Goal: Use online tool/utility: Utilize a website feature to perform a specific function

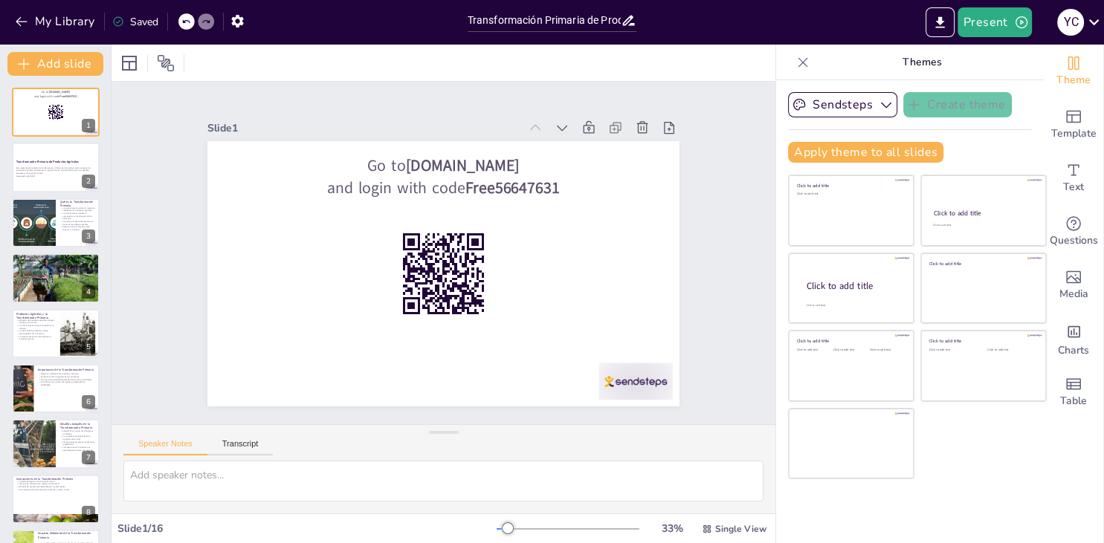
checkbox input "true"
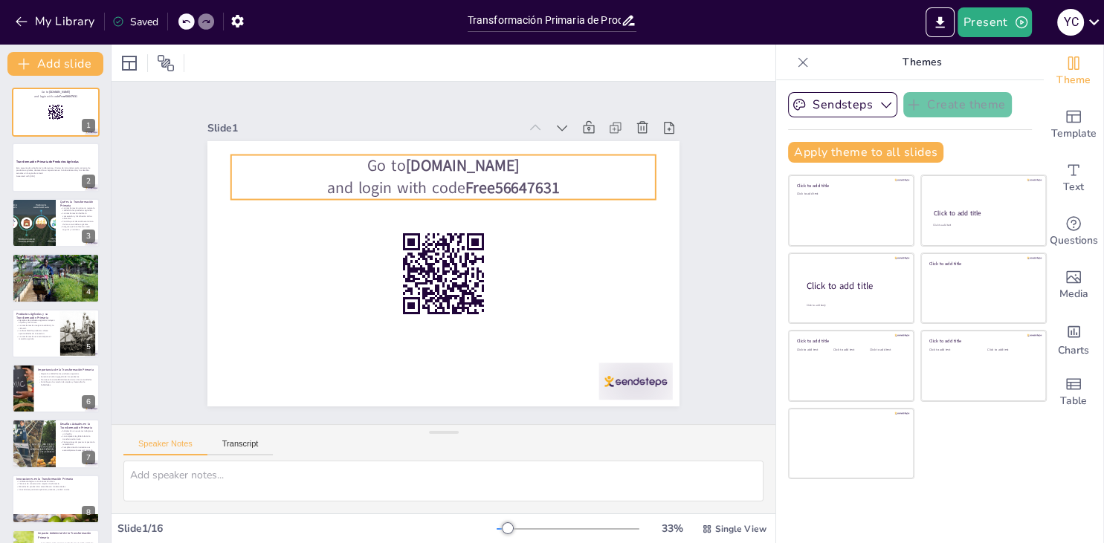
checkbox input "true"
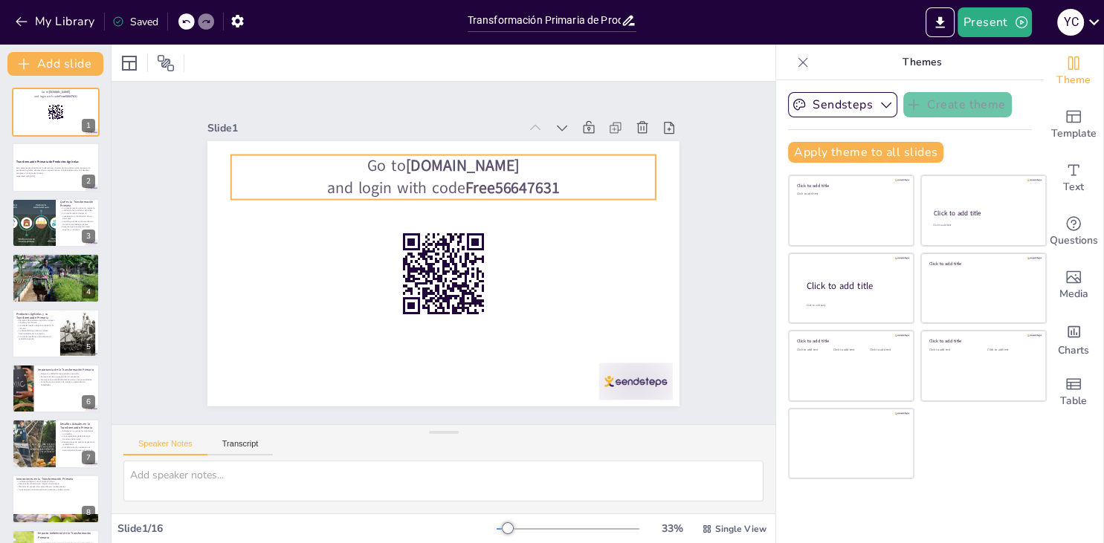
checkbox input "true"
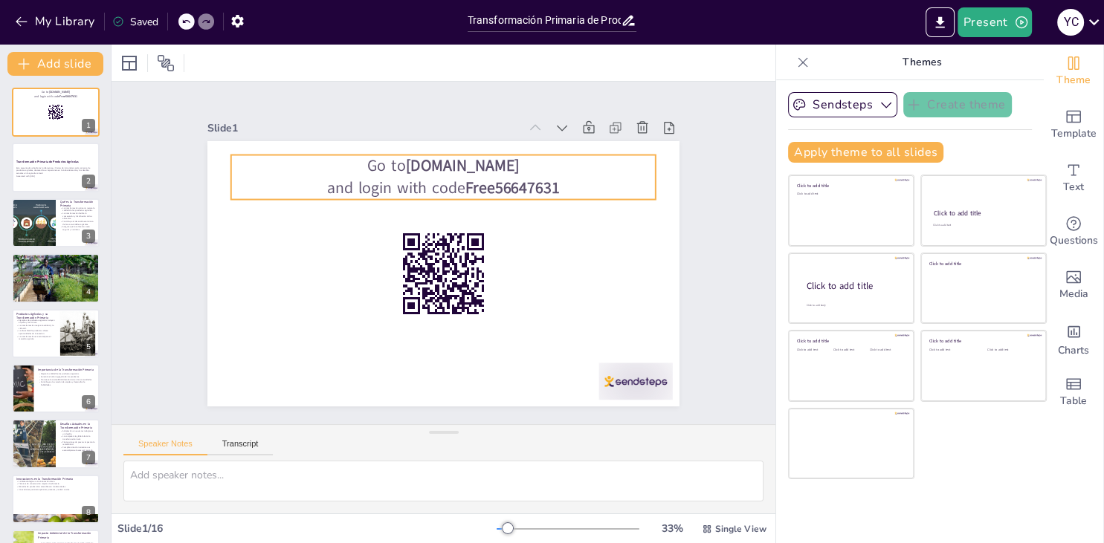
checkbox input "true"
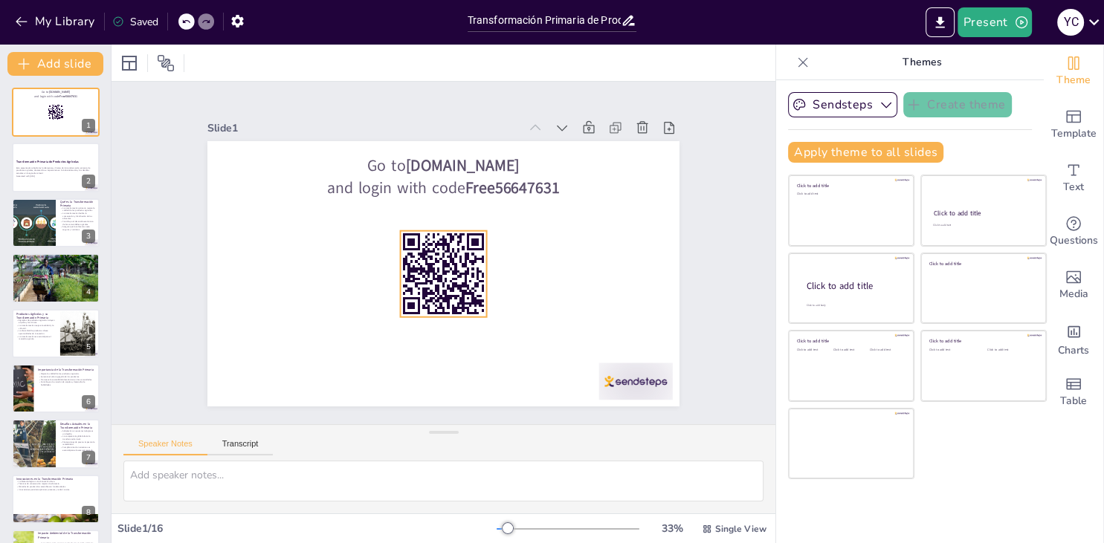
checkbox input "true"
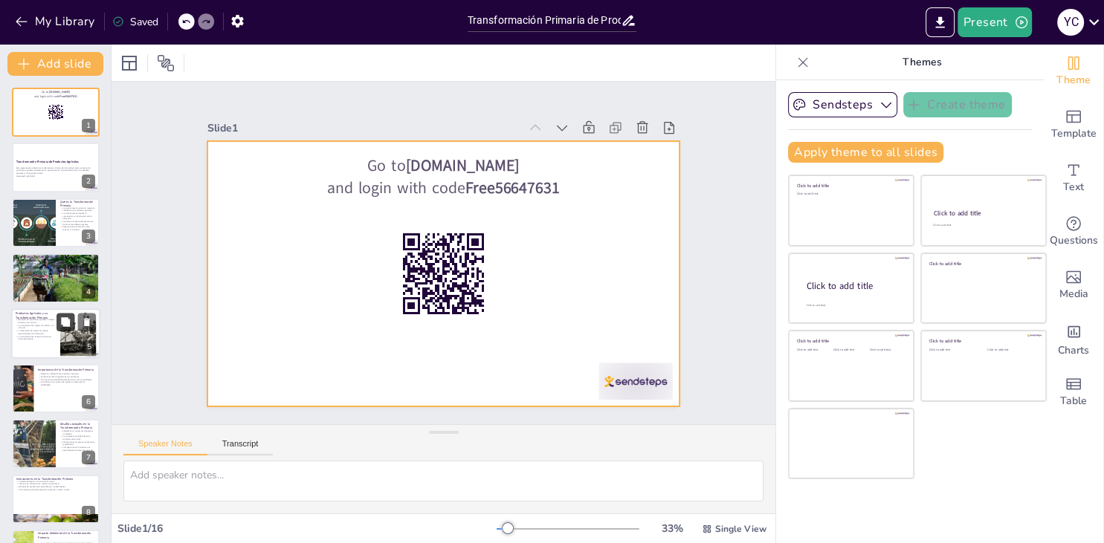
checkbox input "true"
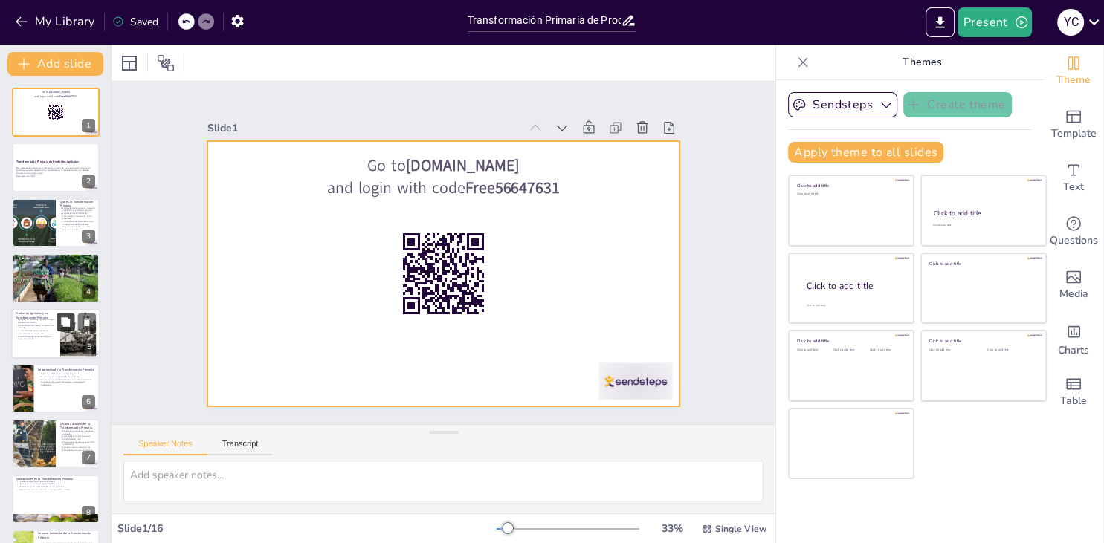
checkbox input "true"
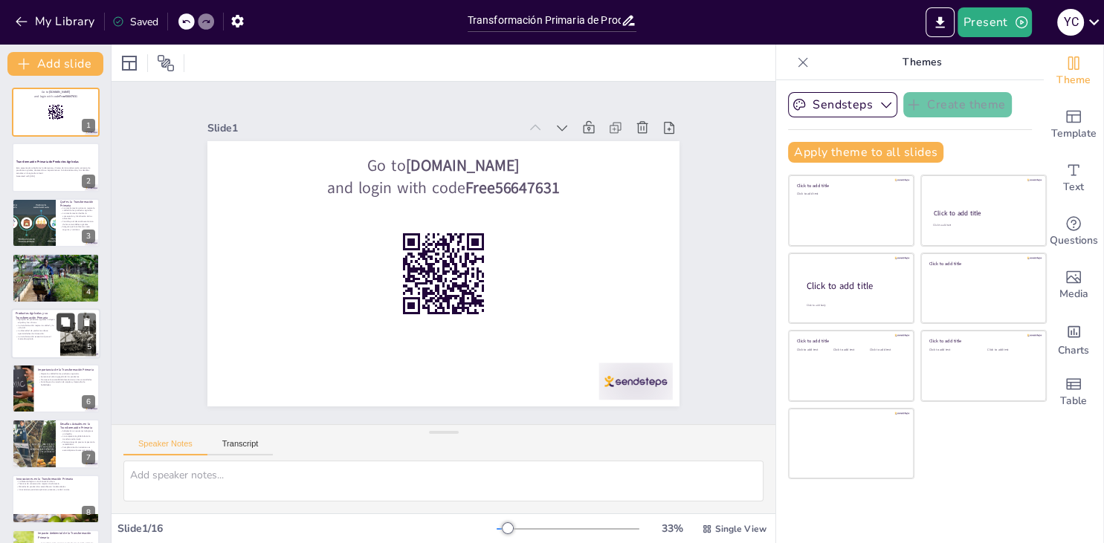
checkbox input "true"
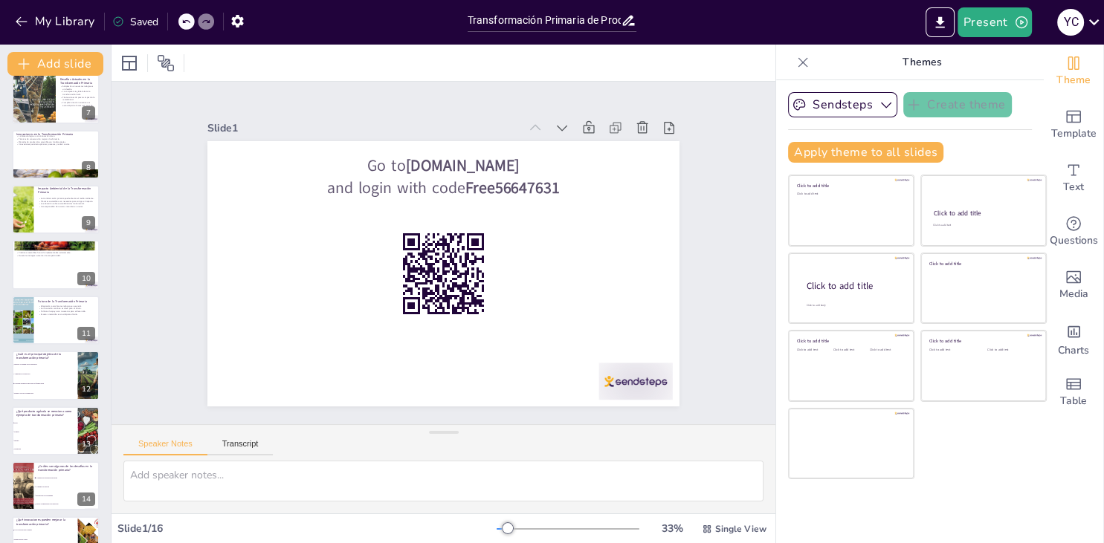
scroll to position [434, 0]
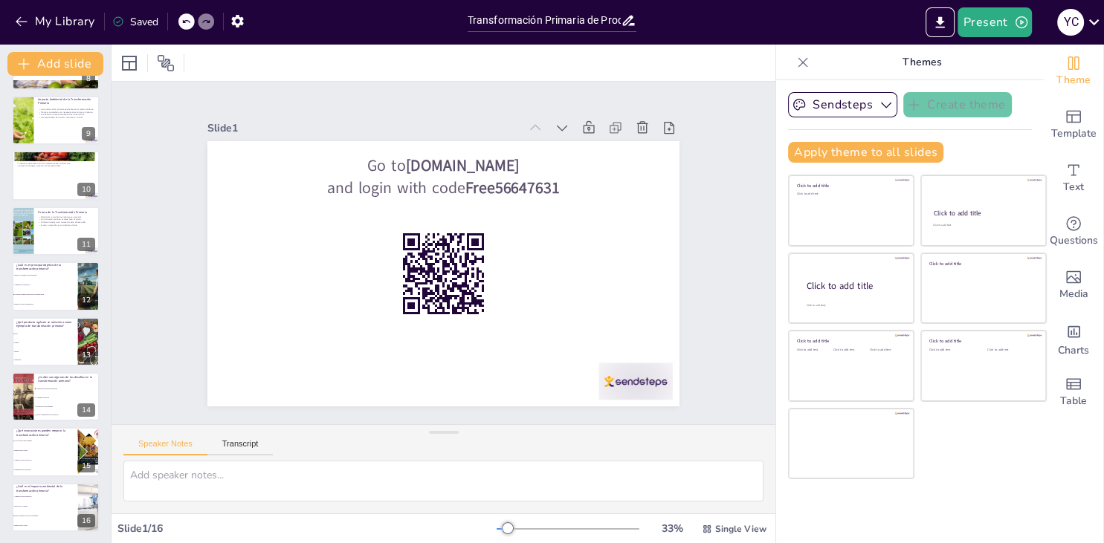
checkbox input "true"
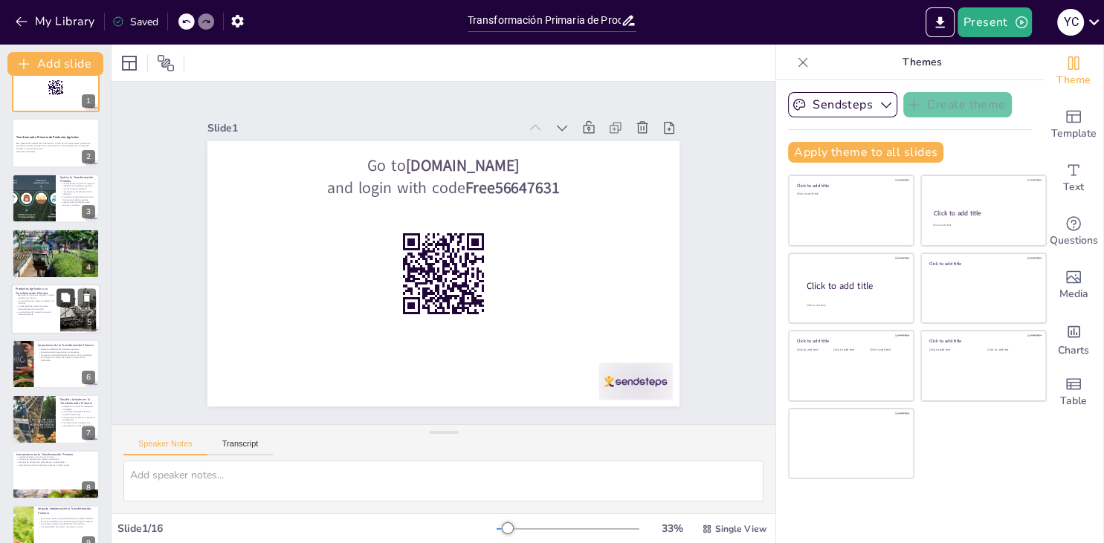
scroll to position [0, 0]
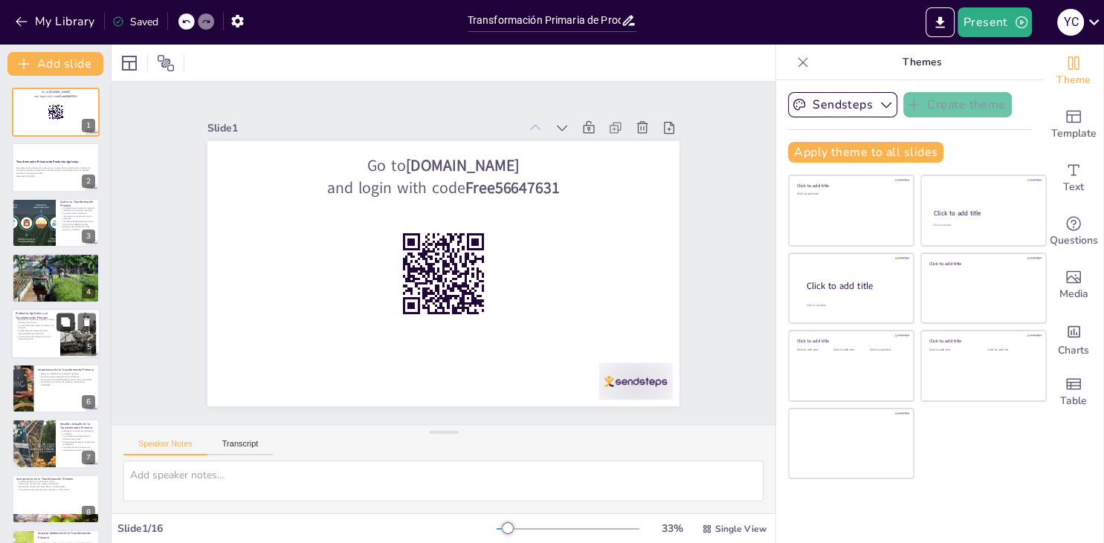
checkbox input "true"
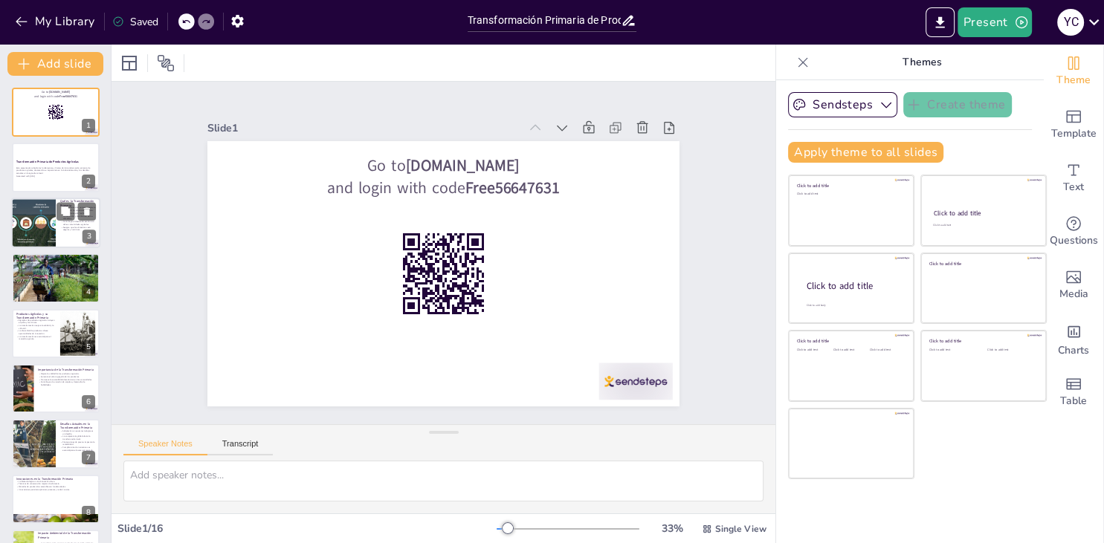
checkbox input "true"
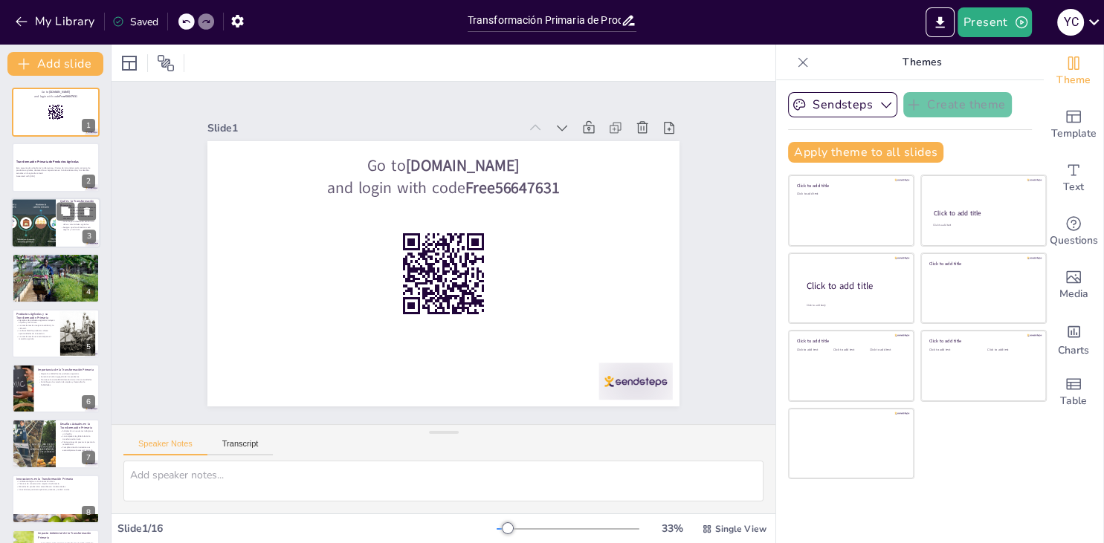
checkbox input "true"
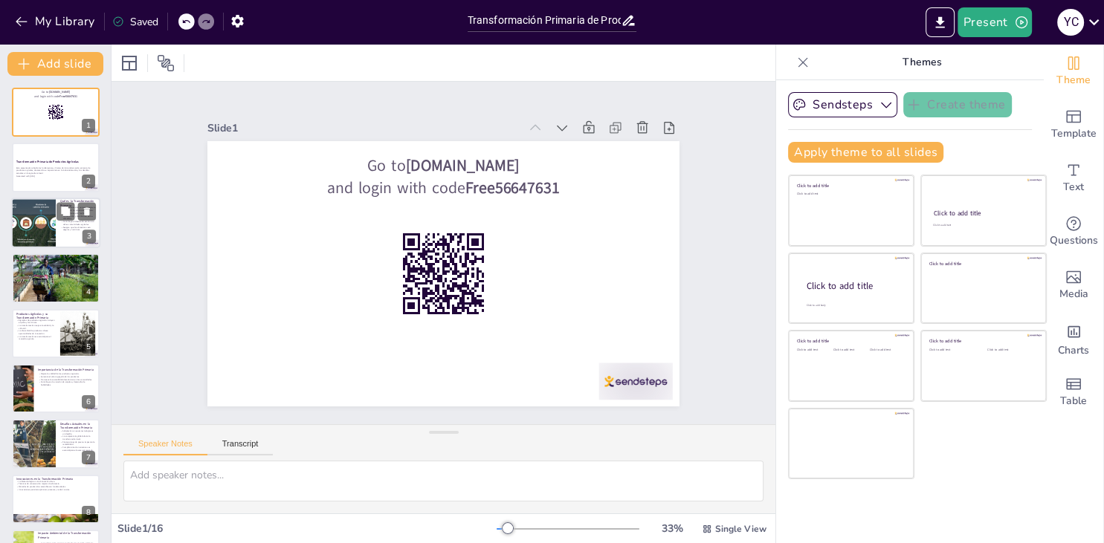
checkbox input "true"
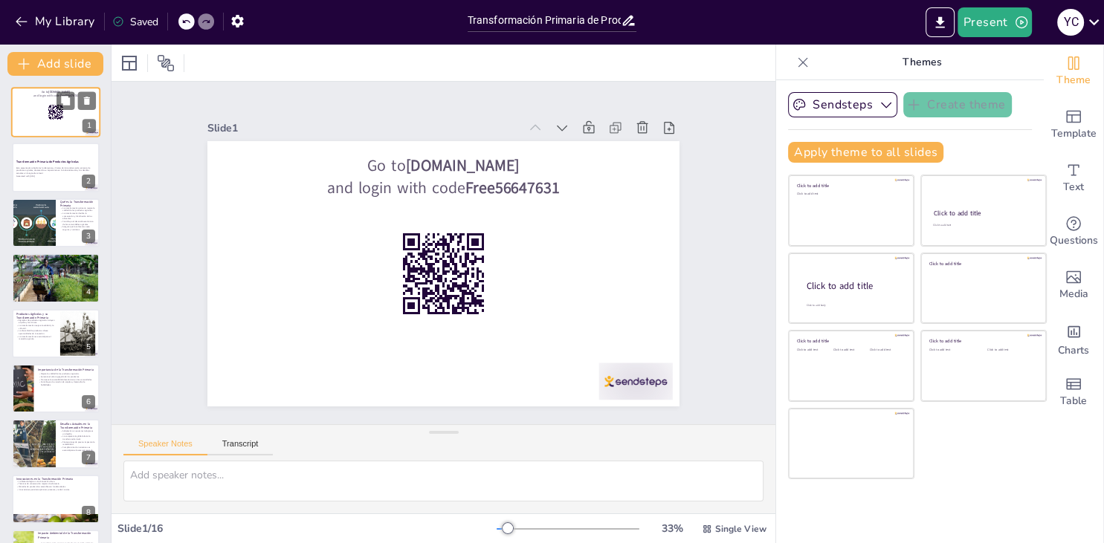
checkbox input "true"
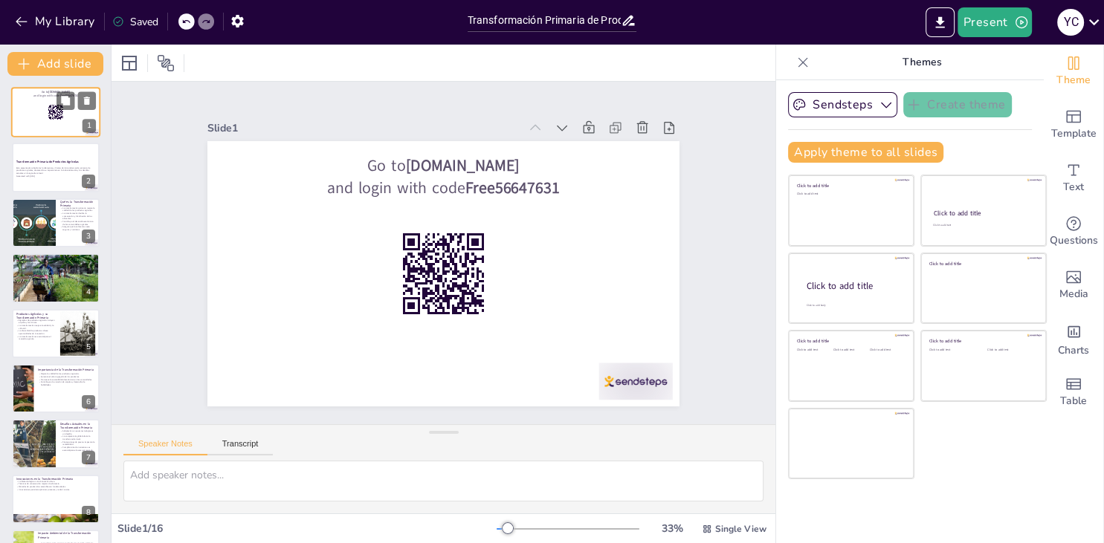
checkbox input "true"
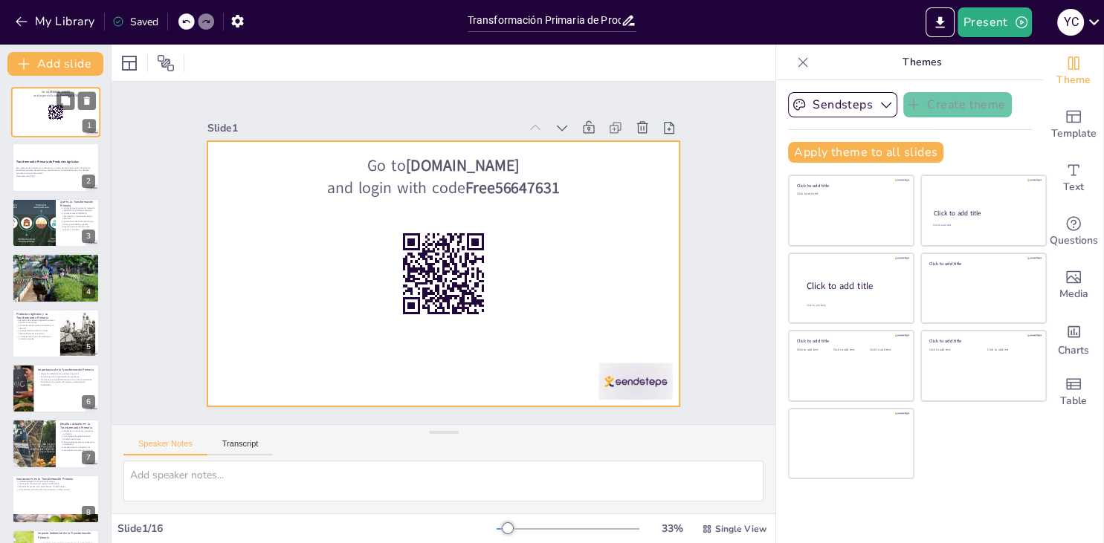
checkbox input "true"
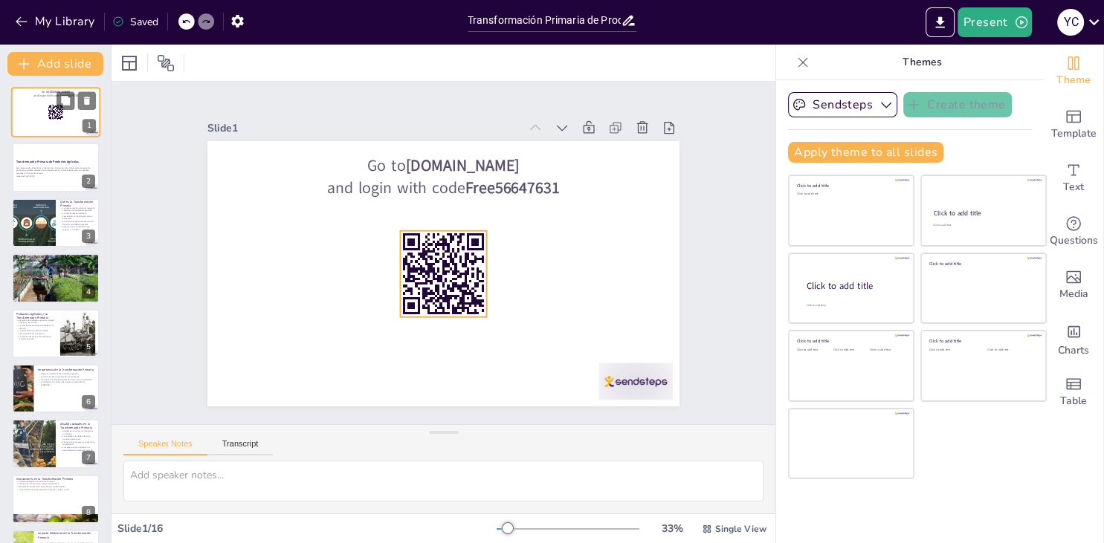
click at [55, 106] on rect at bounding box center [56, 112] width 16 height 16
checkbox input "true"
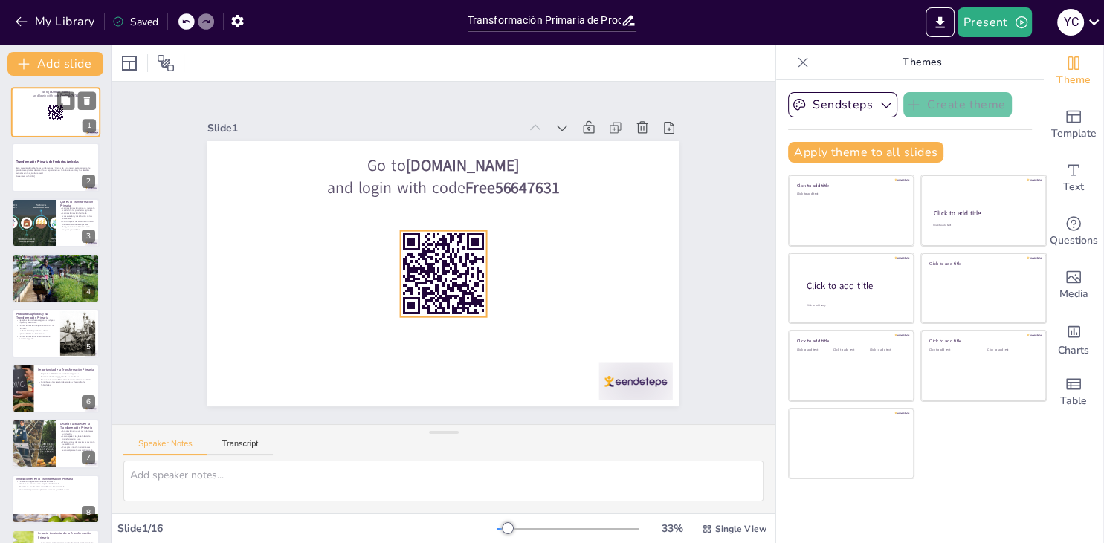
checkbox input "true"
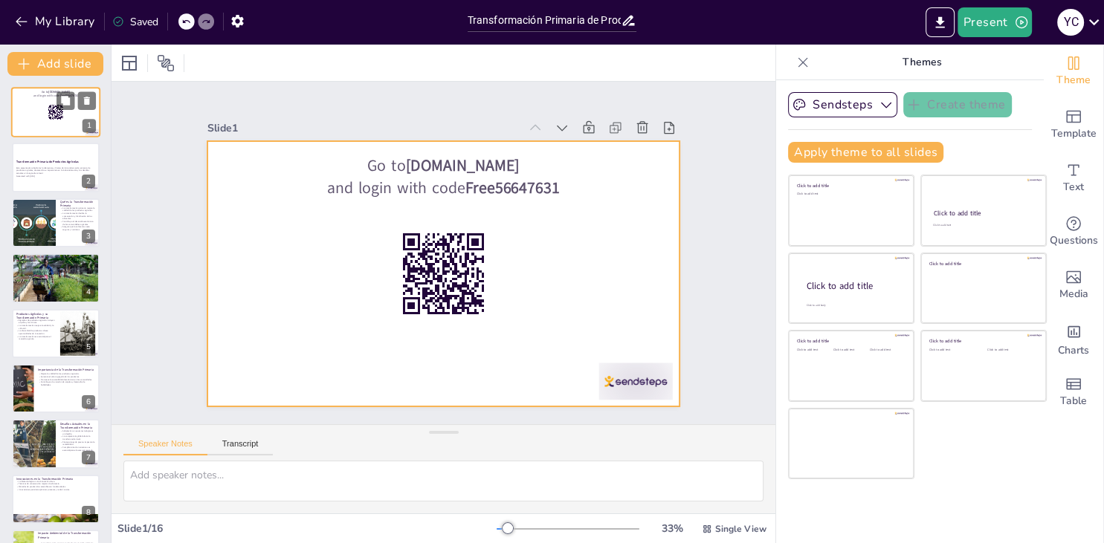
checkbox input "true"
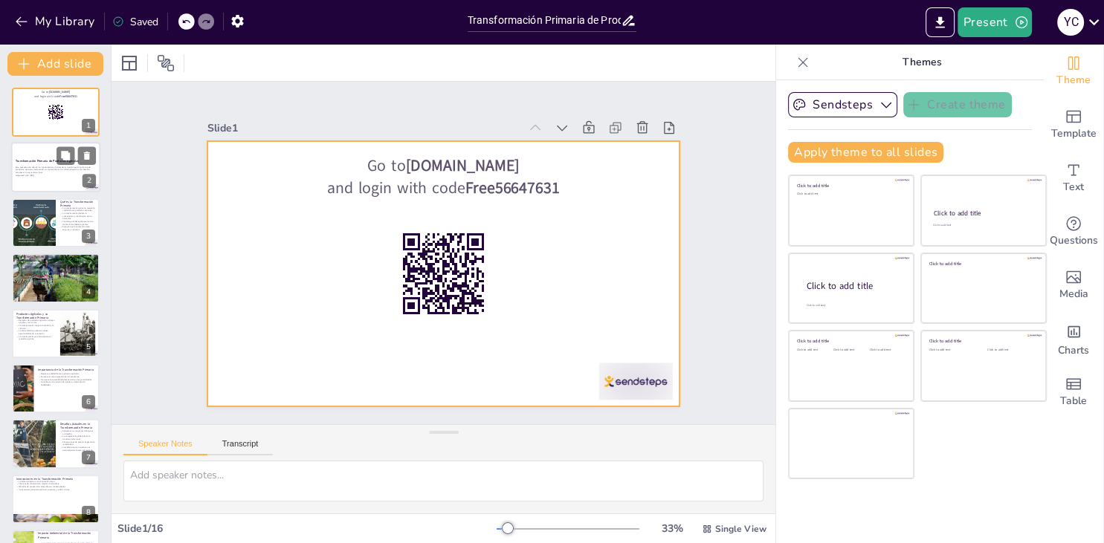
checkbox input "true"
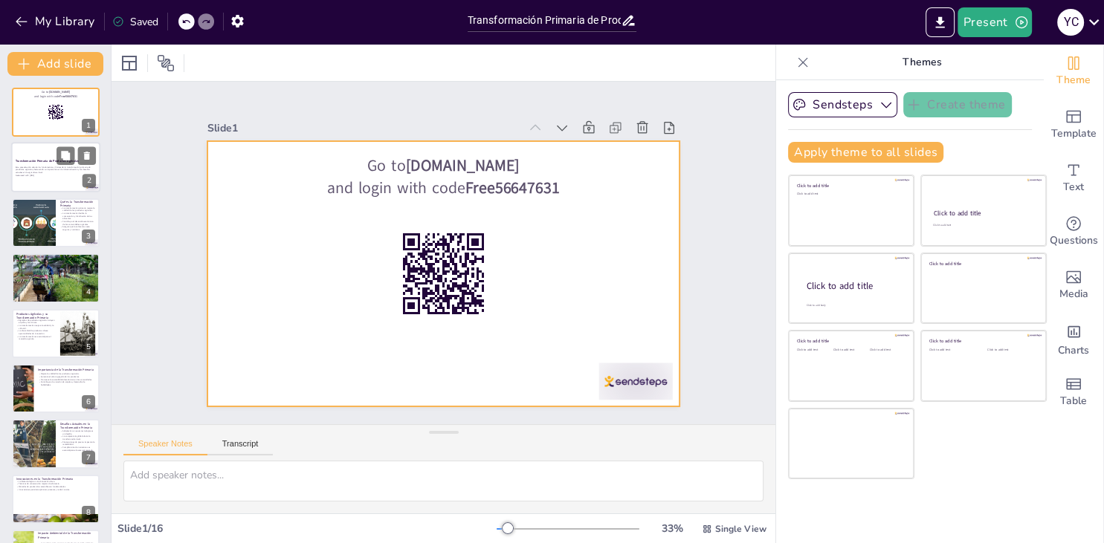
checkbox input "true"
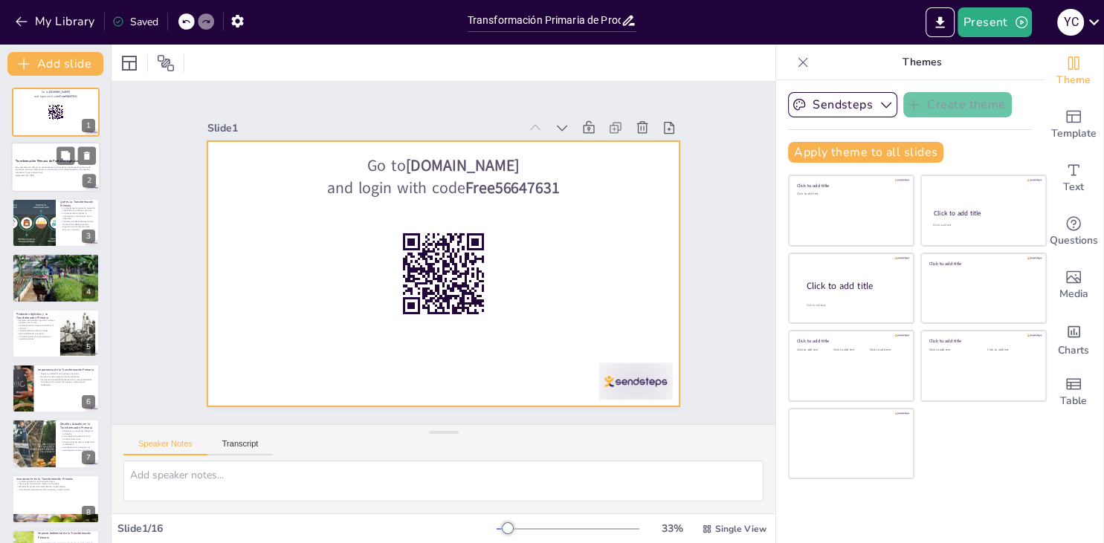
checkbox input "true"
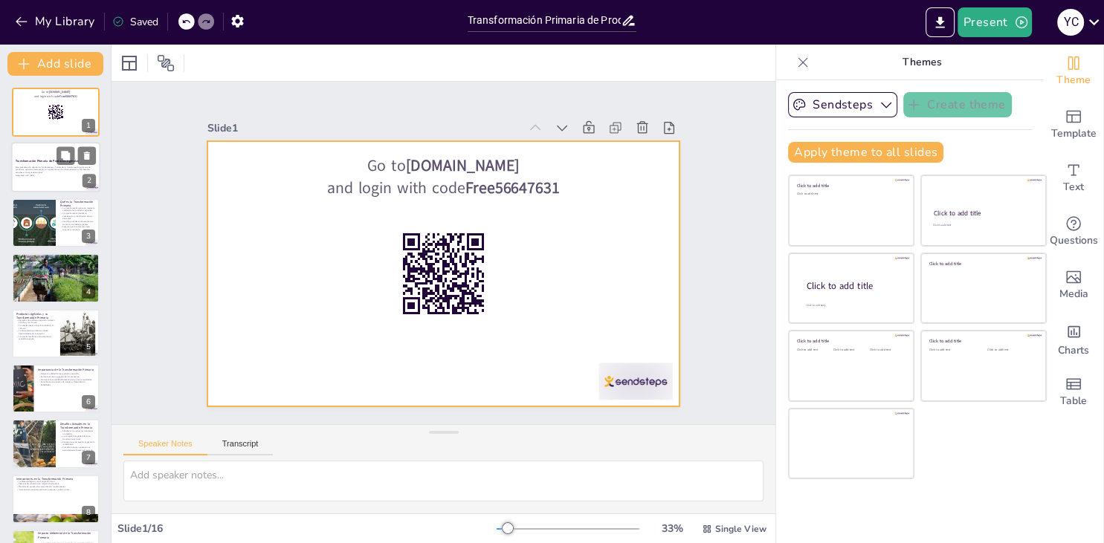
checkbox input "true"
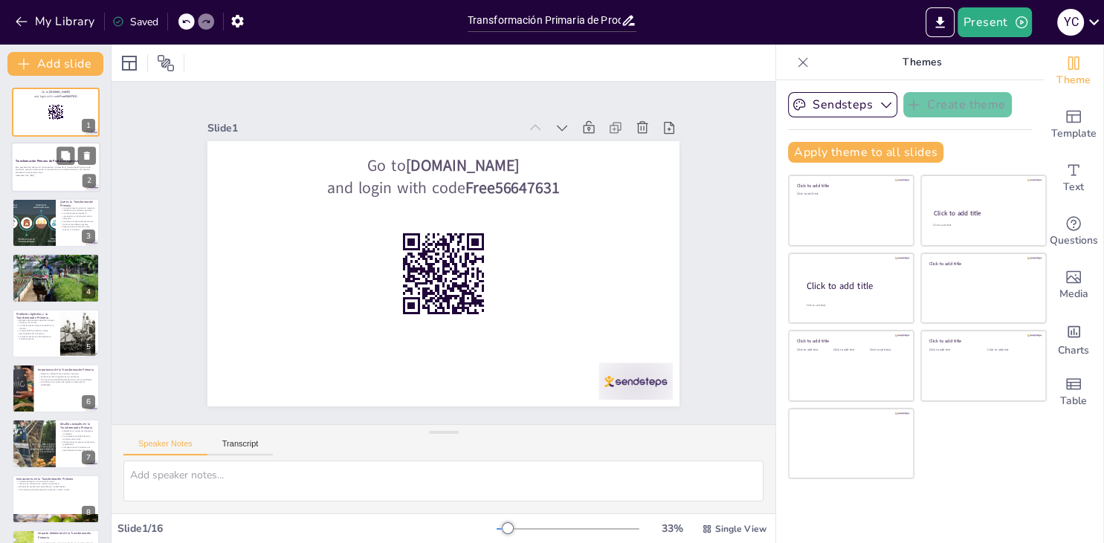
click at [42, 165] on div "Esta presentación aborda los fundamentos y límites de la transformación primari…" at bounding box center [56, 171] width 80 height 13
checkbox input "true"
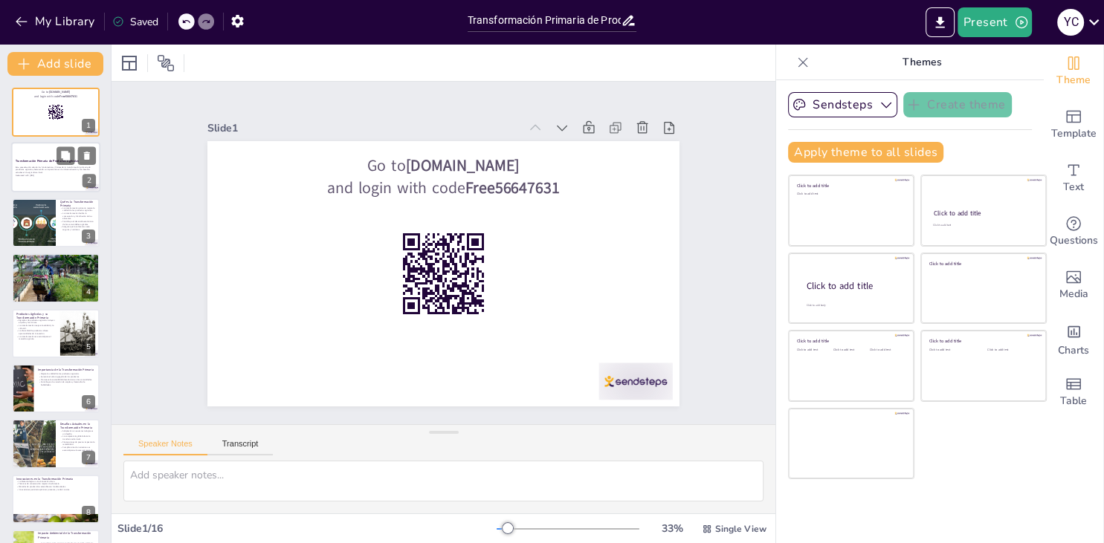
checkbox input "true"
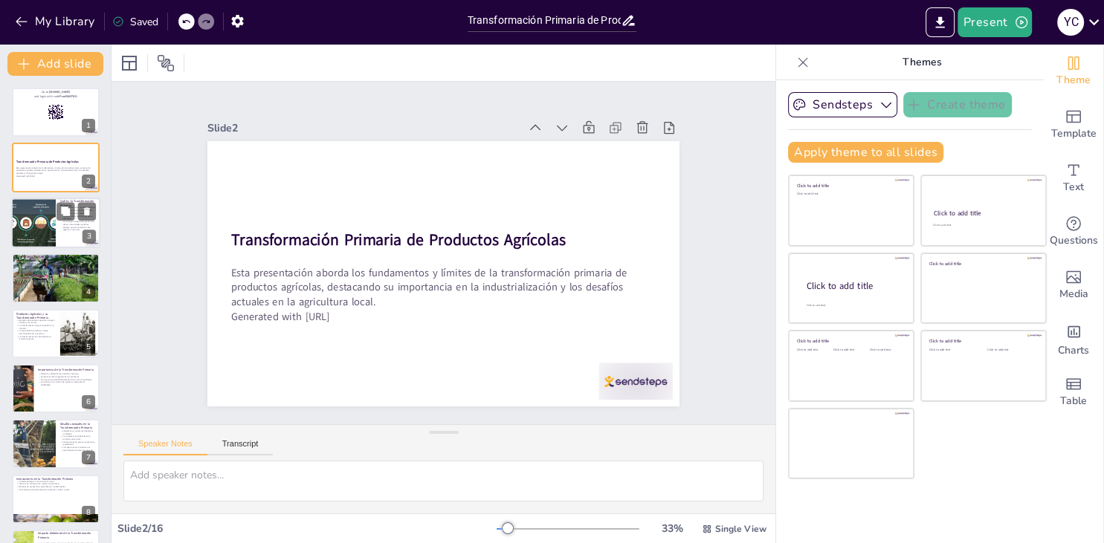
checkbox input "true"
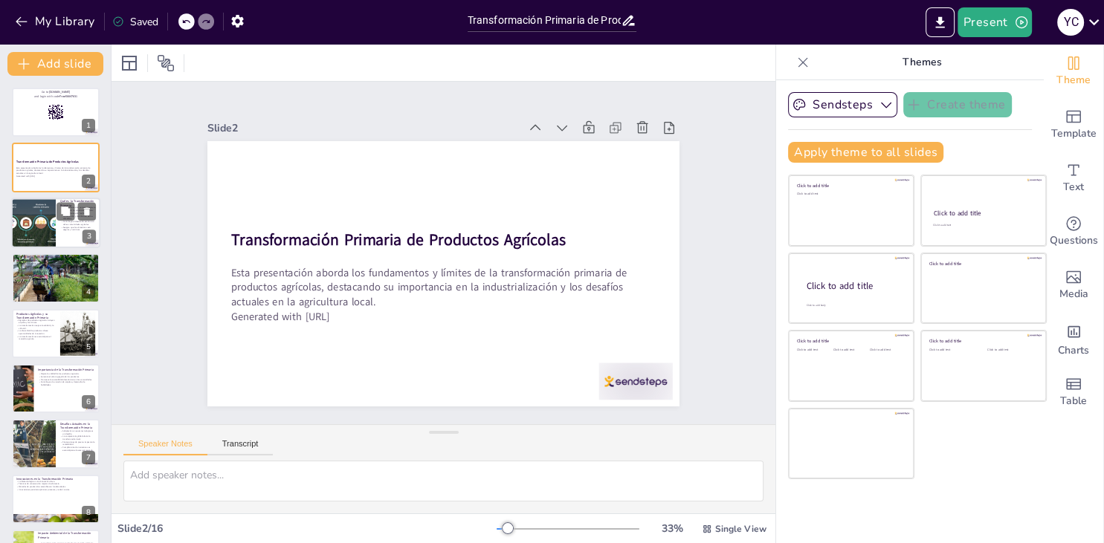
checkbox input "true"
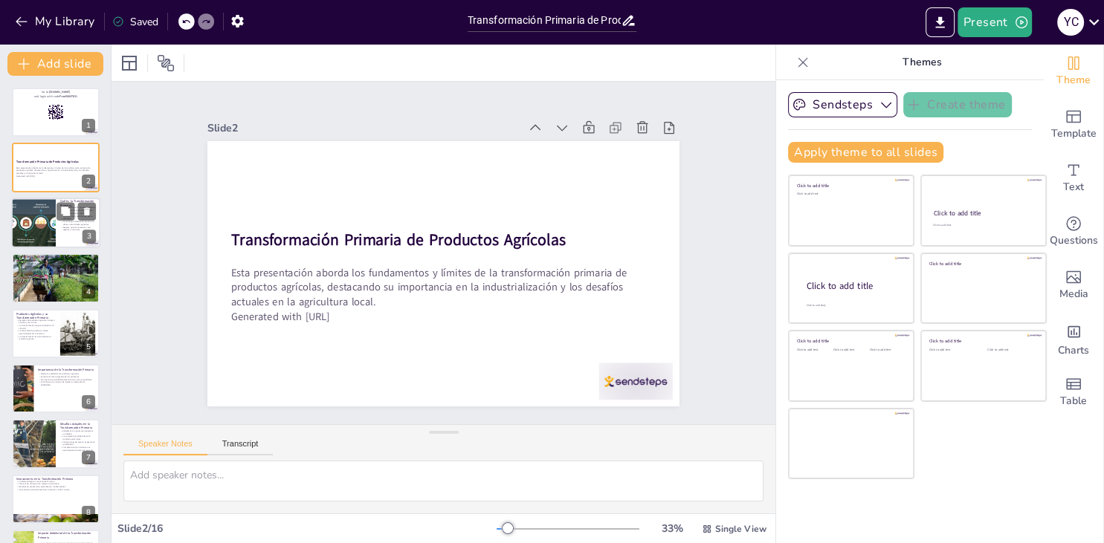
checkbox input "true"
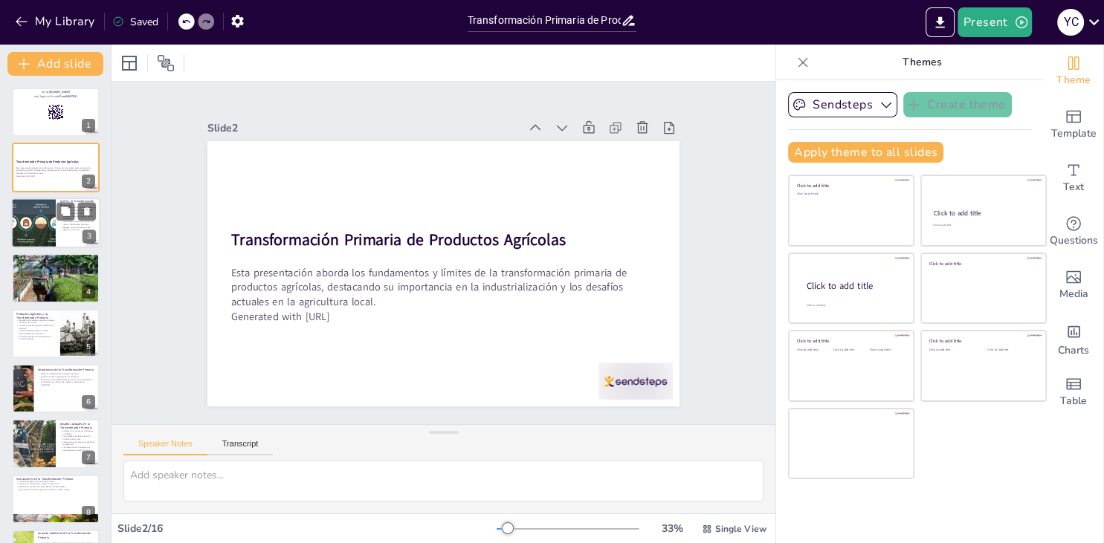
checkbox input "true"
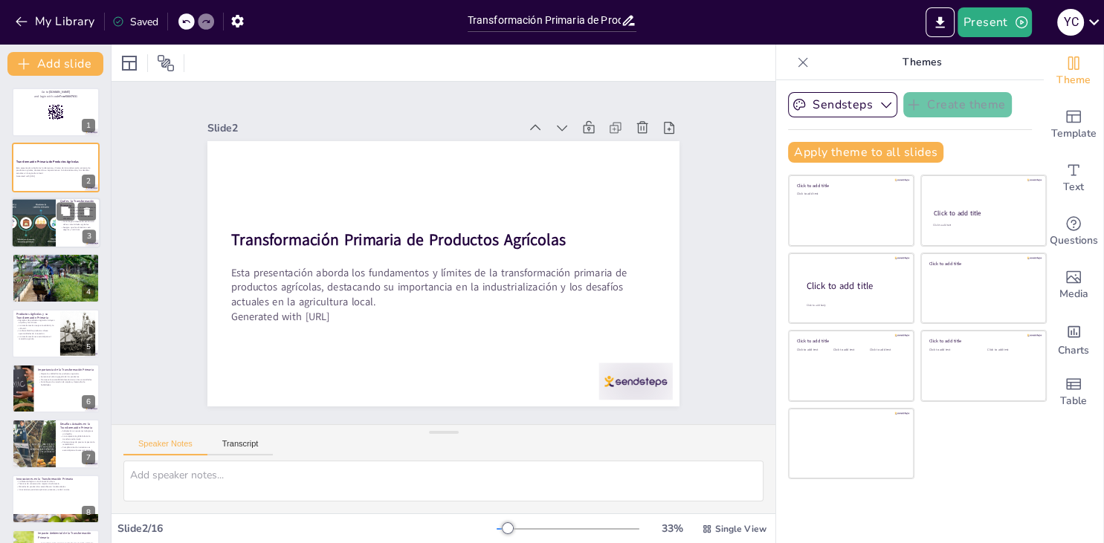
click at [45, 216] on div at bounding box center [33, 223] width 100 height 51
checkbox input "true"
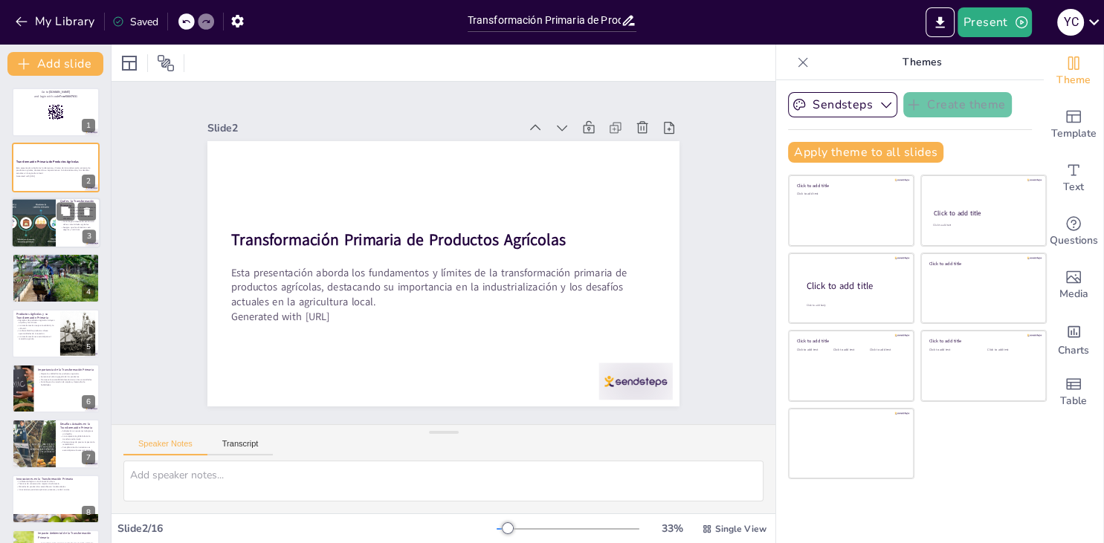
checkbox input "true"
type textarea "La mejora en la calidad de los productos agrícolas a través de la transformació…"
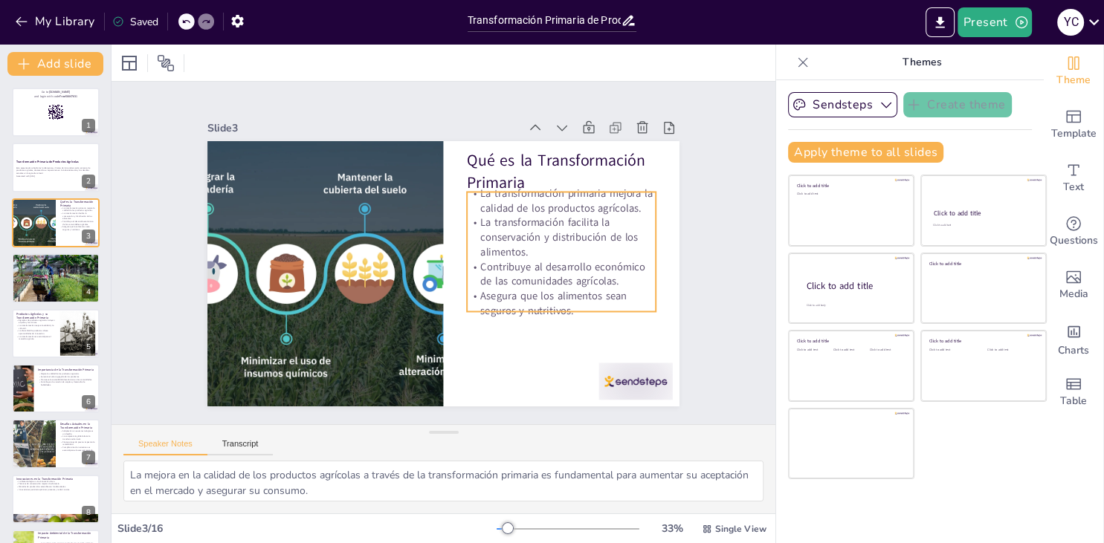
checkbox input "true"
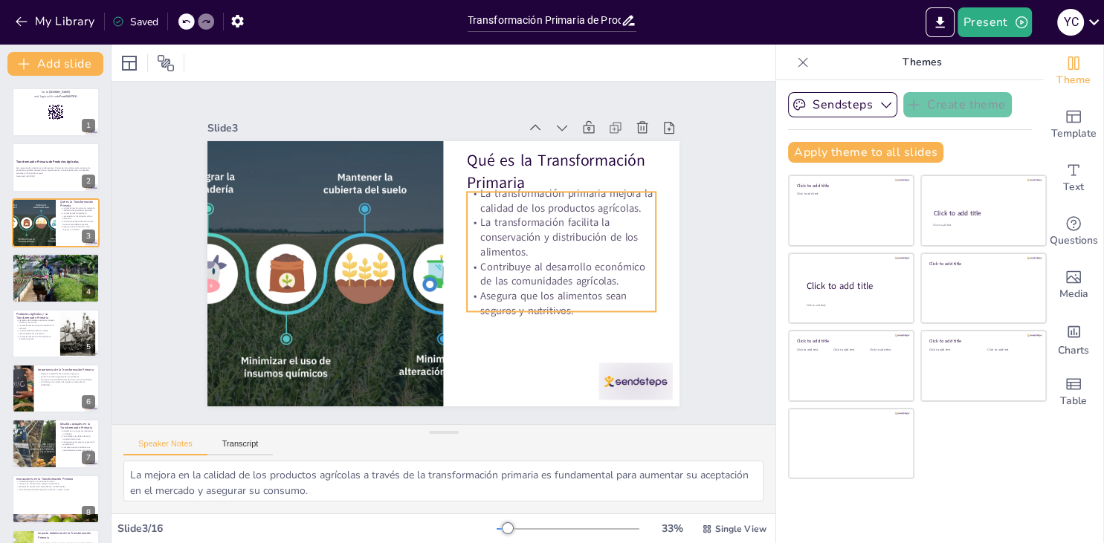
checkbox input "true"
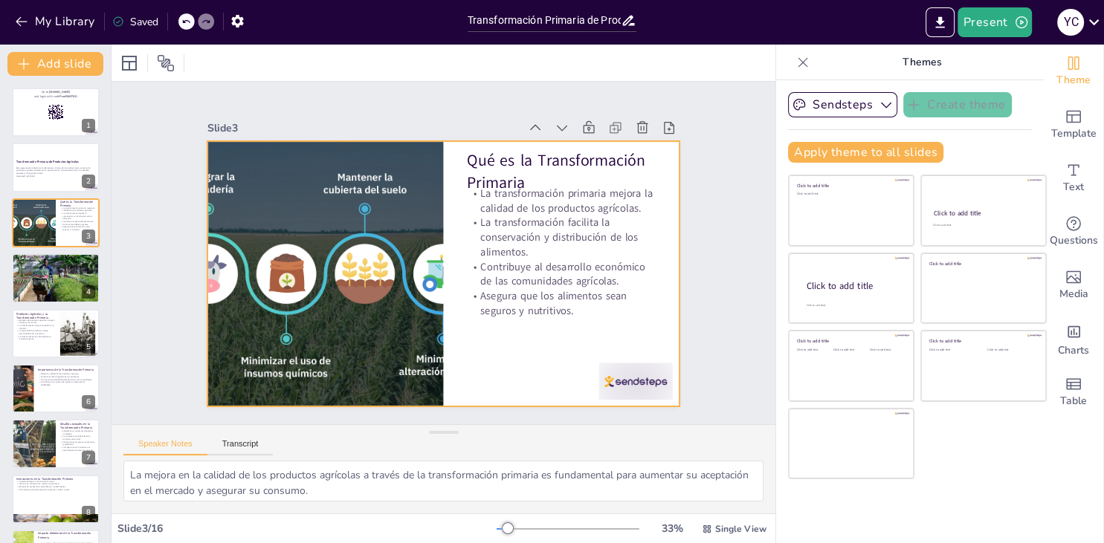
checkbox input "true"
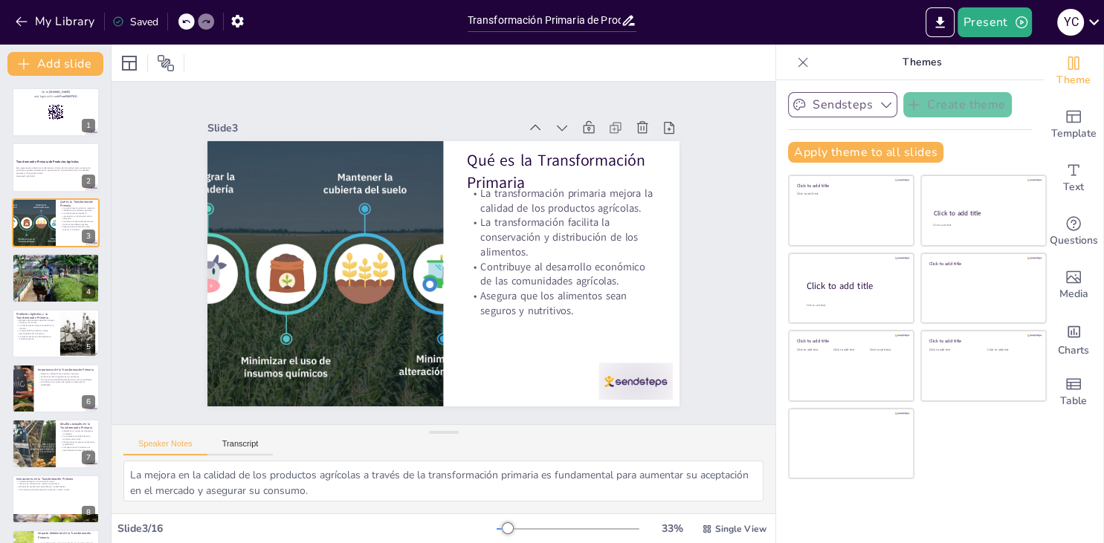
click at [888, 106] on icon "button" at bounding box center [886, 104] width 15 height 15
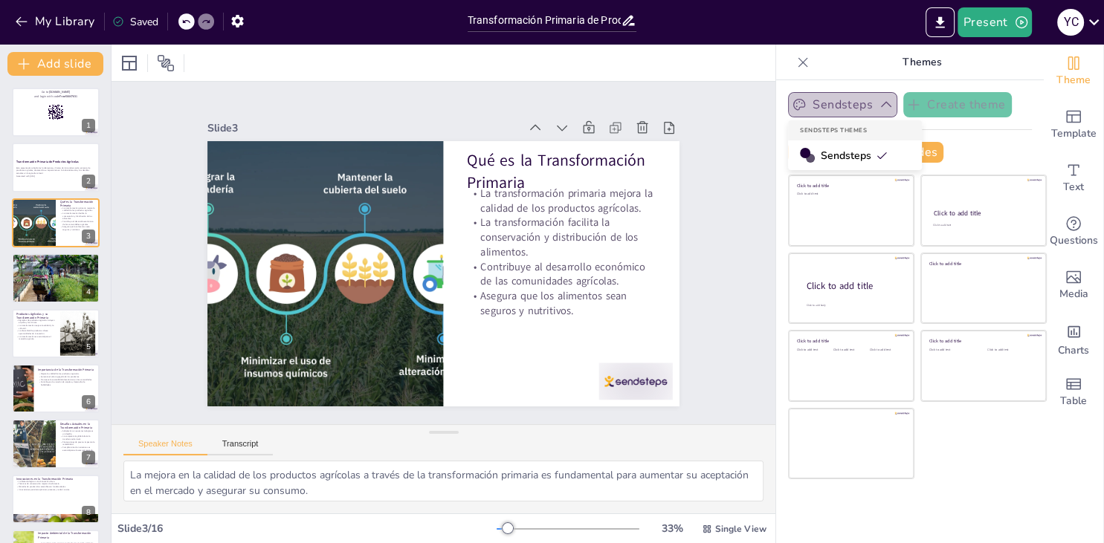
click at [888, 106] on icon "button" at bounding box center [886, 105] width 10 height 6
click at [888, 106] on icon "button" at bounding box center [886, 104] width 15 height 15
checkbox input "true"
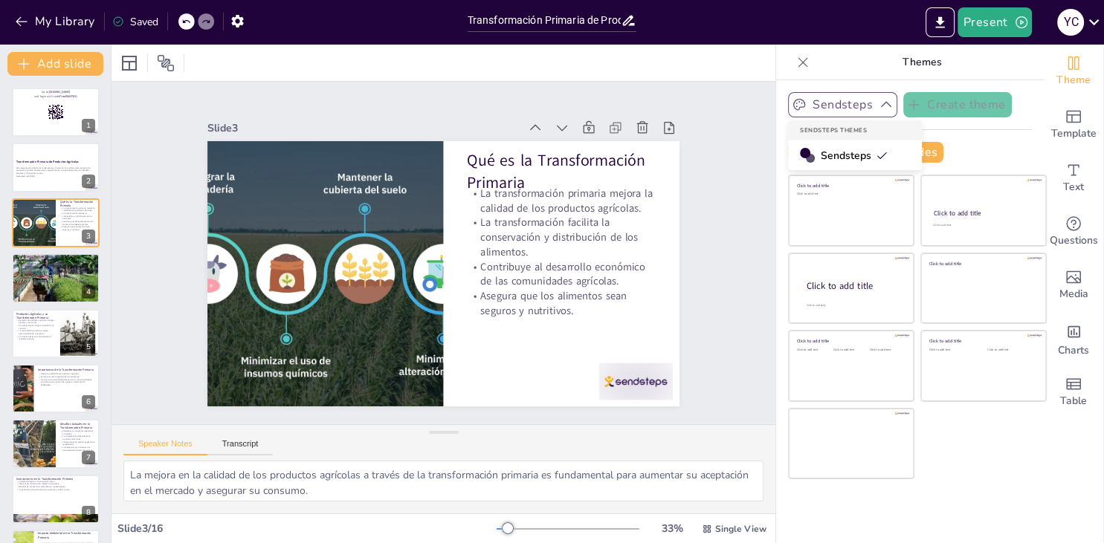
checkbox input "true"
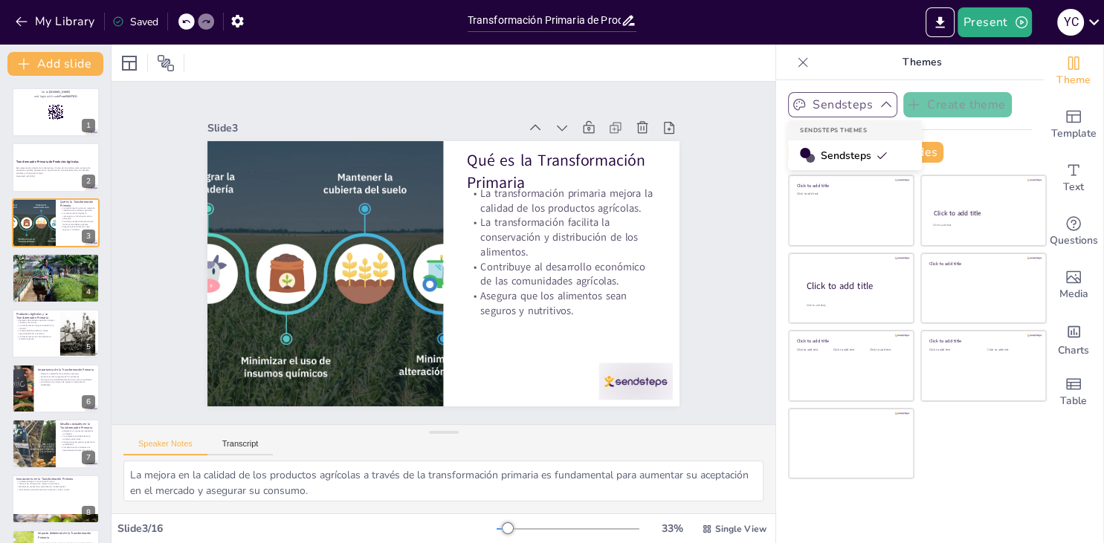
checkbox input "true"
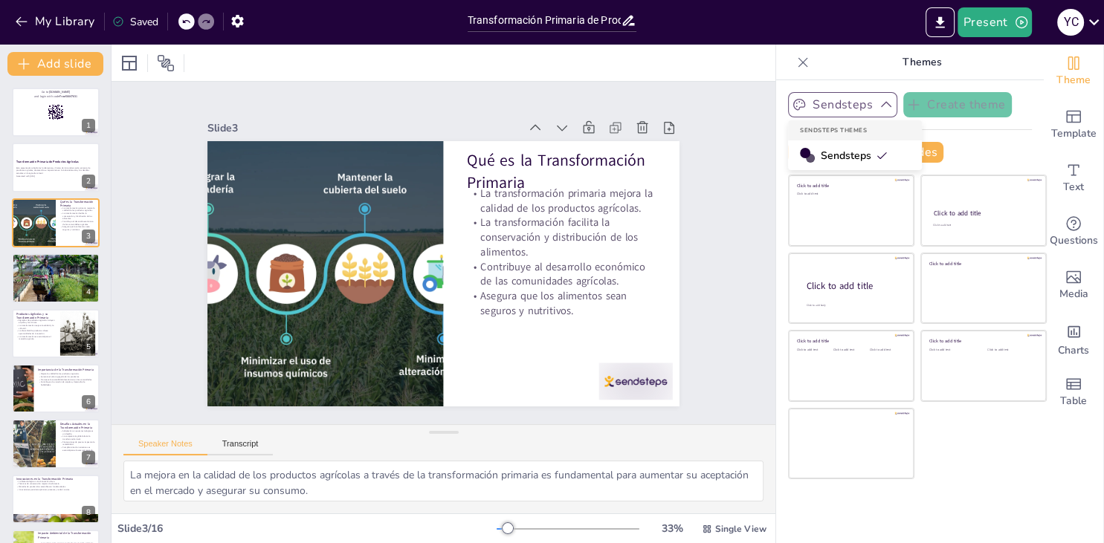
checkbox input "true"
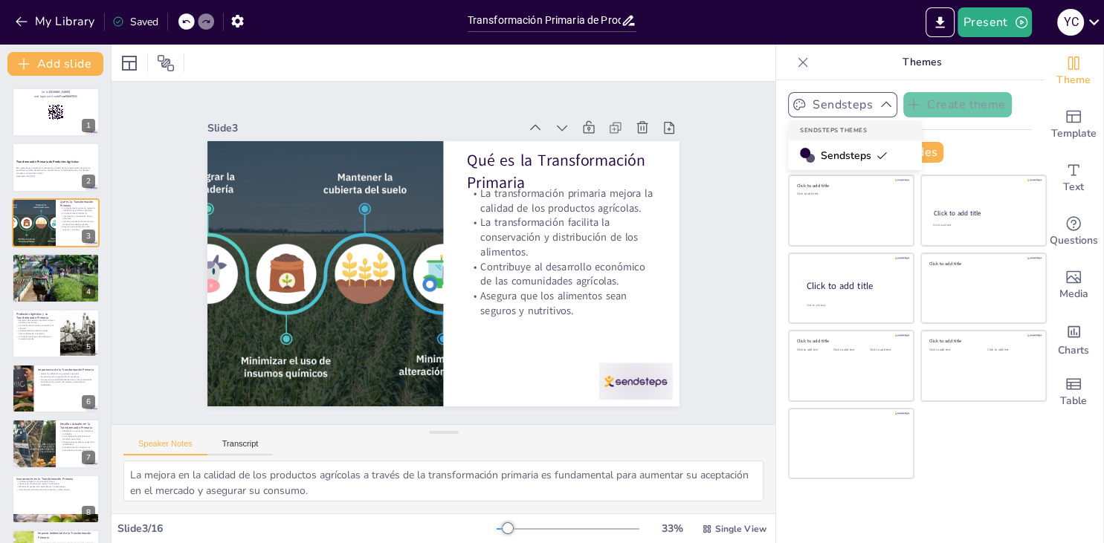
checkbox input "true"
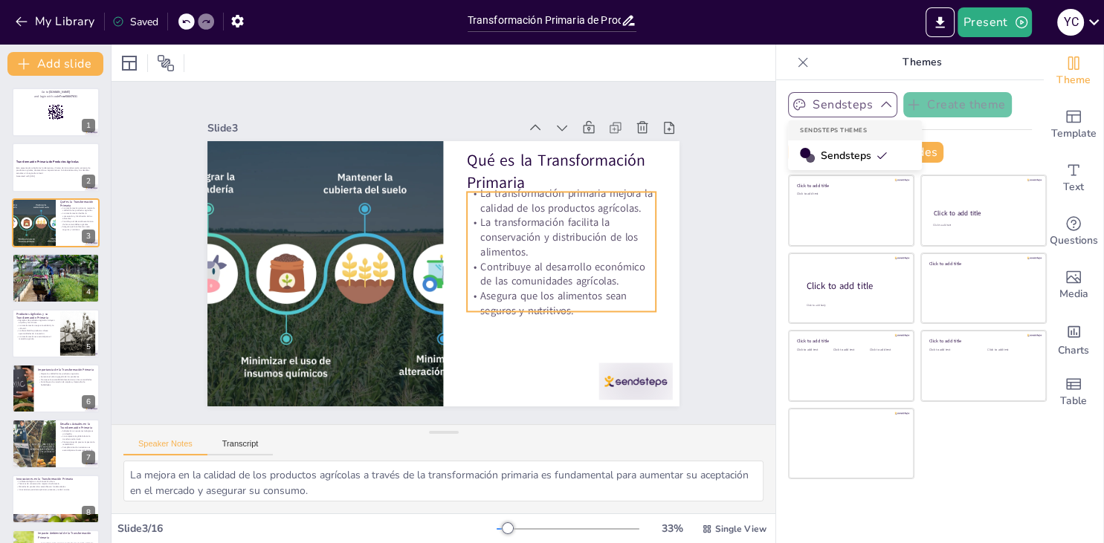
checkbox input "true"
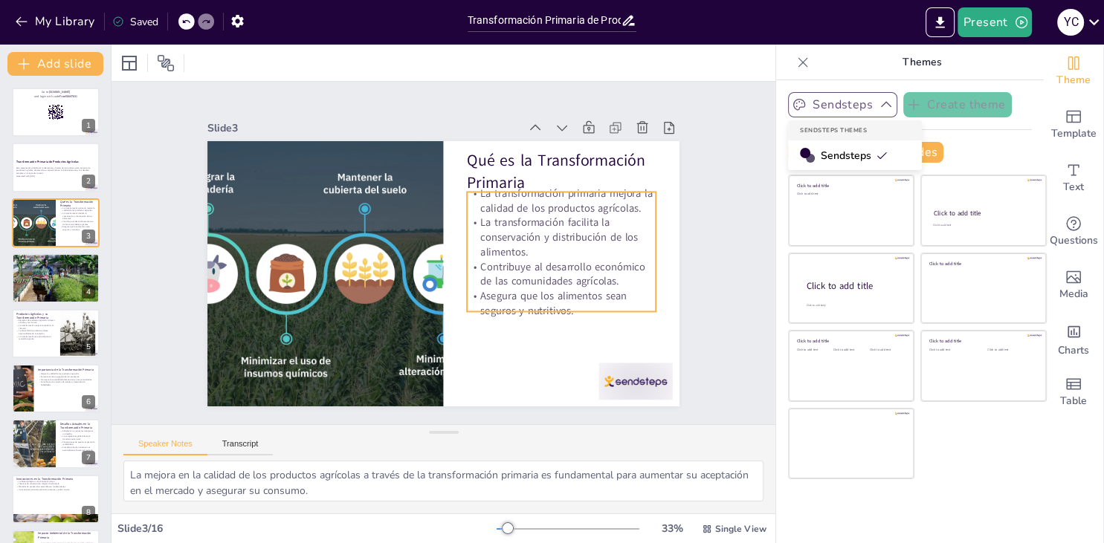
checkbox input "true"
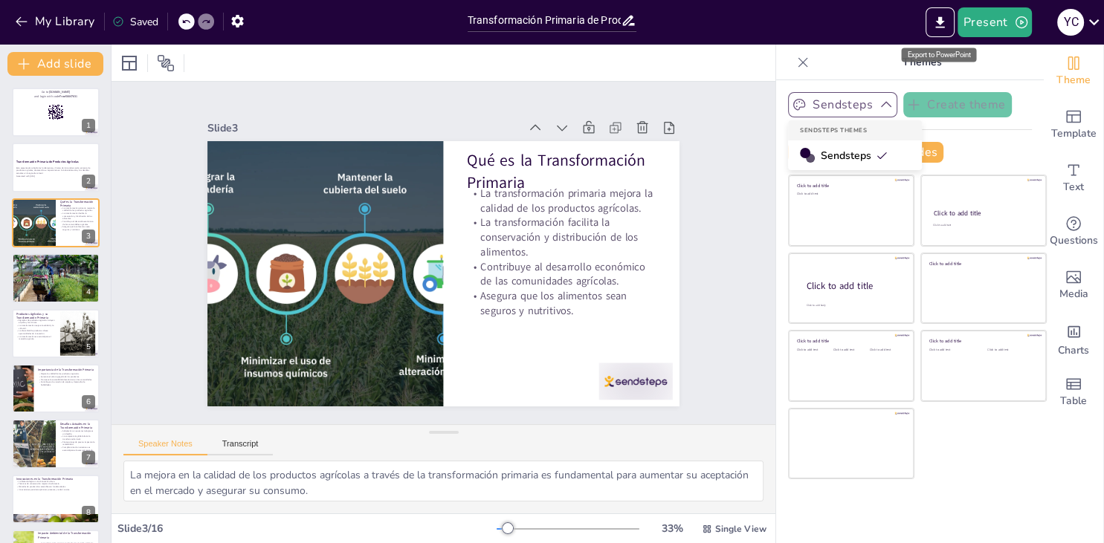
checkbox input "true"
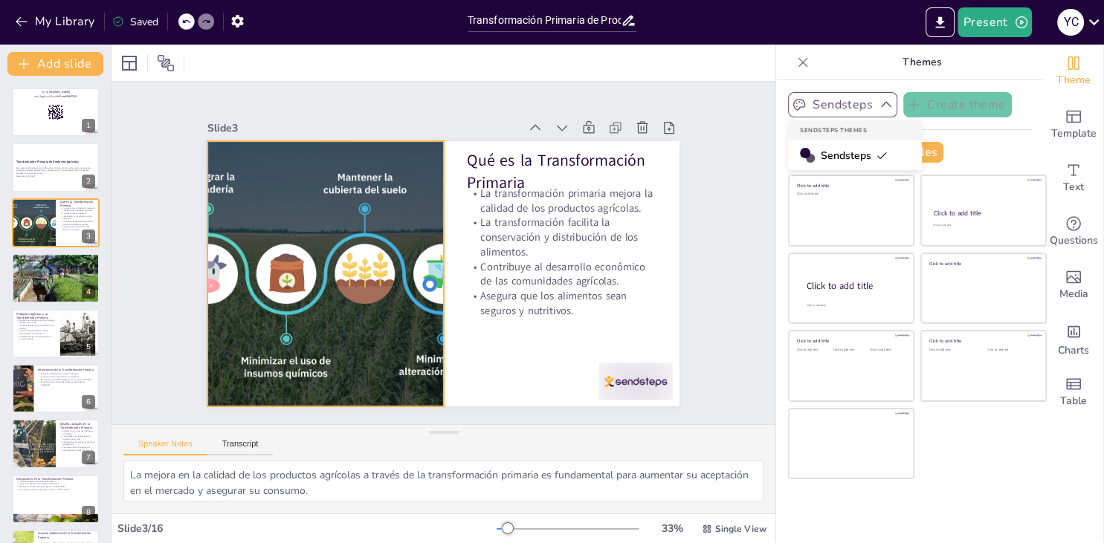
checkbox input "true"
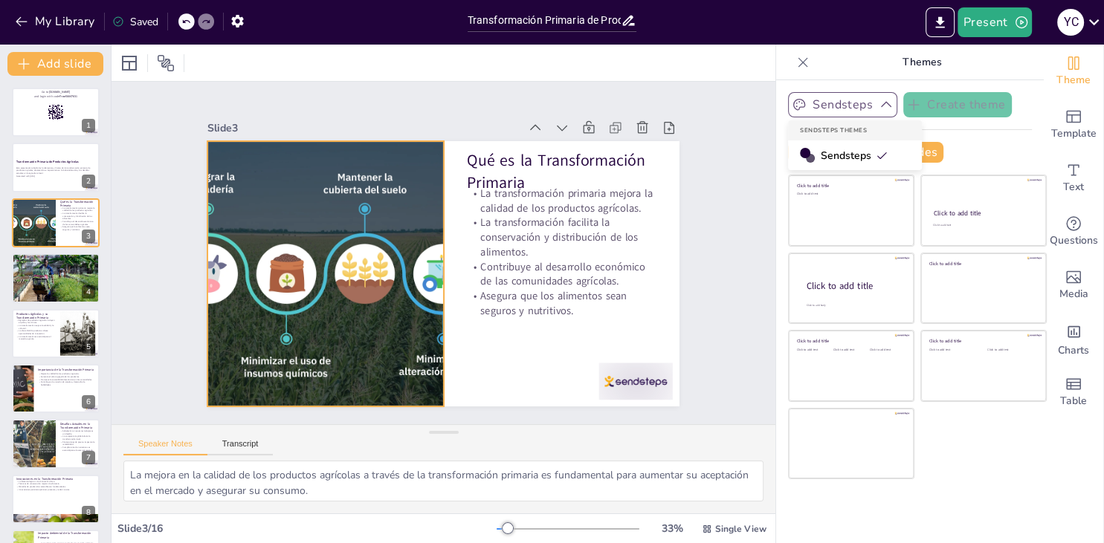
checkbox input "true"
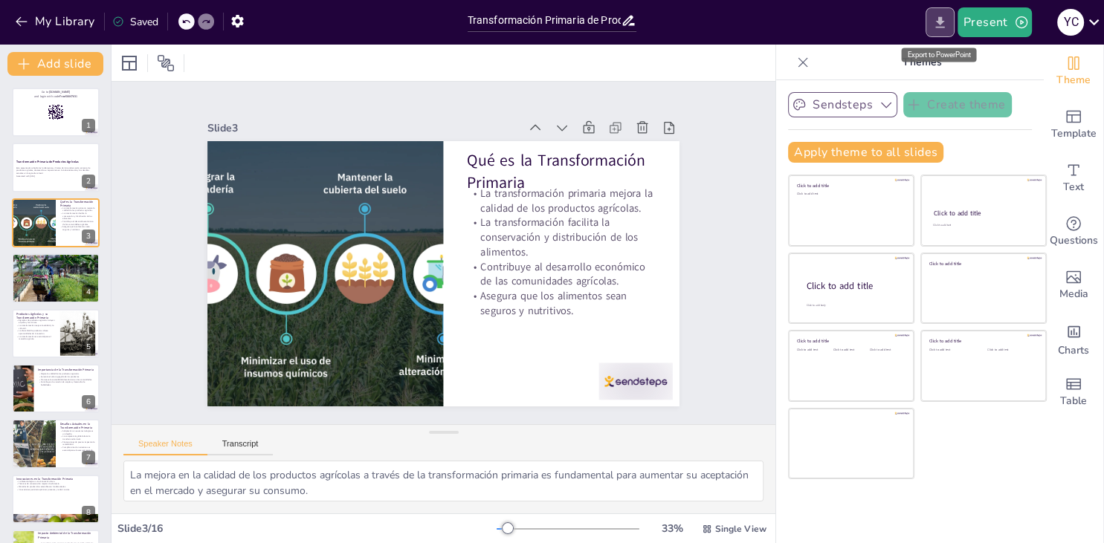
click at [942, 25] on icon "Export to PowerPoint" at bounding box center [940, 23] width 16 height 16
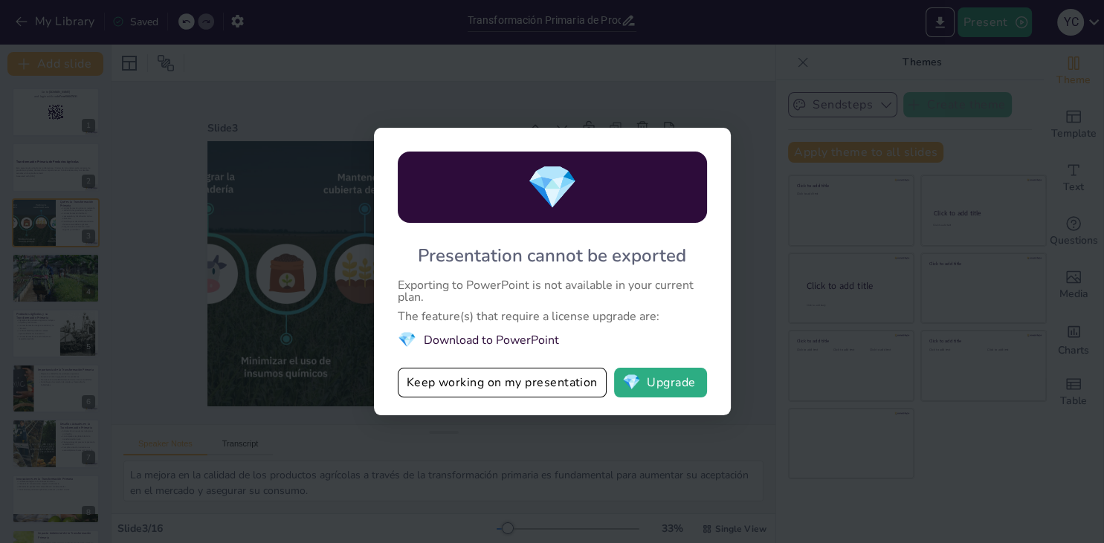
click at [611, 300] on div "Exporting to PowerPoint is not available in your current plan." at bounding box center [552, 291] width 309 height 24
click at [568, 375] on button "Keep working on my presentation" at bounding box center [502, 383] width 209 height 30
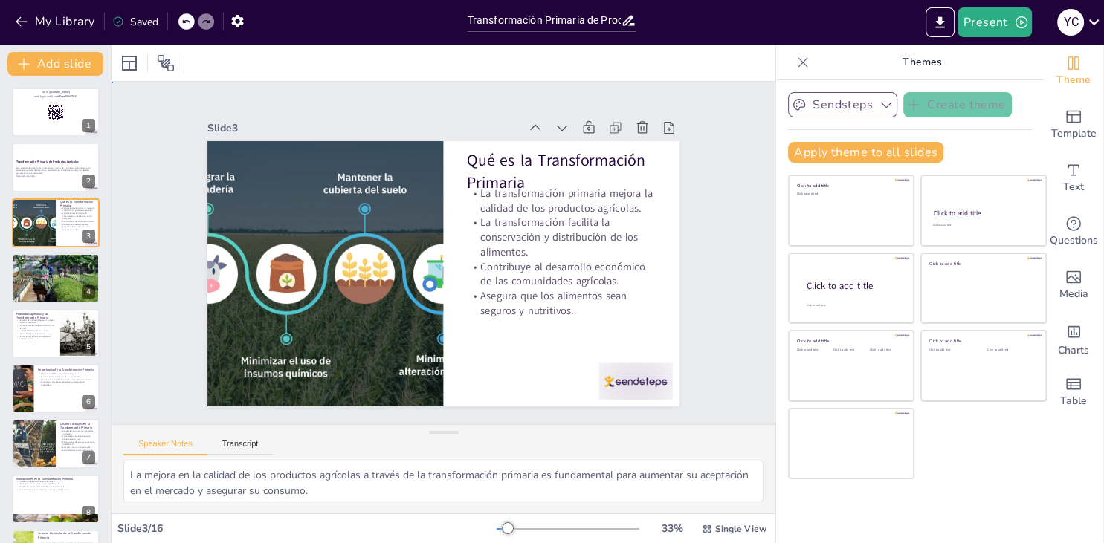
click at [694, 295] on div "Slide 1 Go to [DOMAIN_NAME] and login with code Free56647631 Slide 2 Transforma…" at bounding box center [443, 253] width 555 height 307
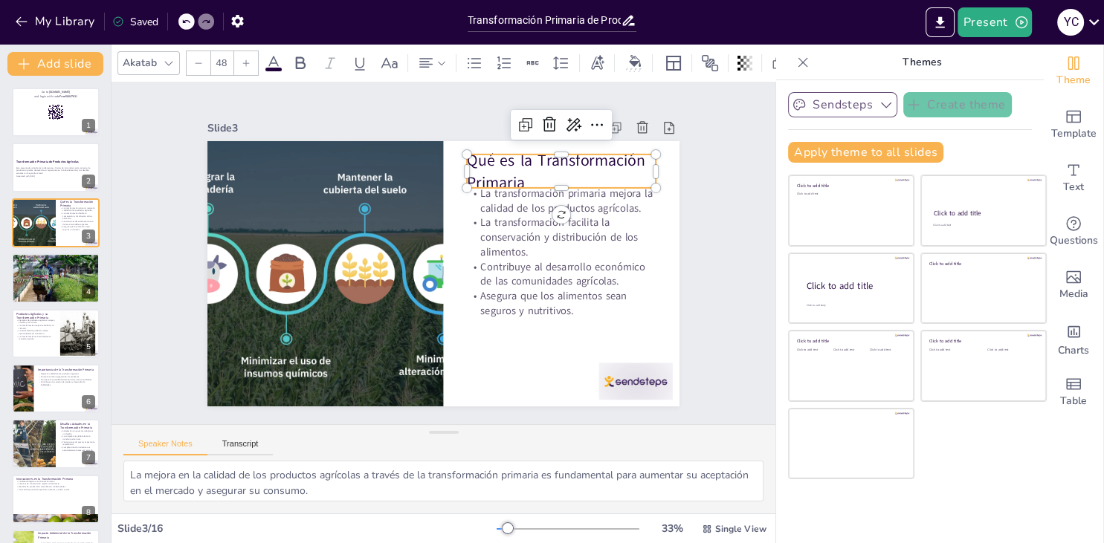
click at [468, 172] on p "Qué es la Transformación Primaria" at bounding box center [561, 171] width 189 height 44
click at [749, 261] on div "Slide 1 Go to [DOMAIN_NAME] and login with code Free56647631 Slide 2 Transforma…" at bounding box center [443, 253] width 664 height 343
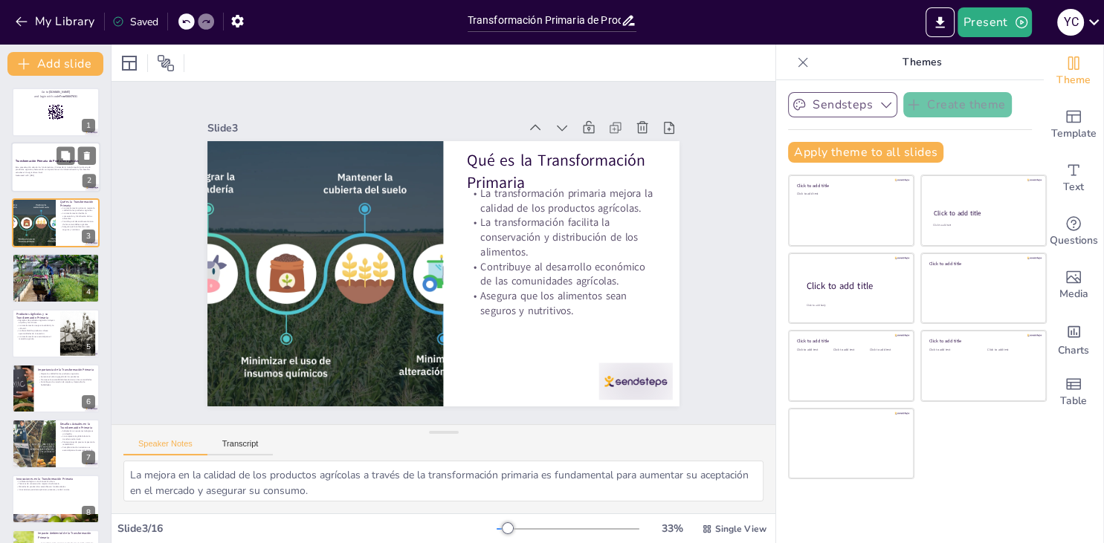
click at [54, 159] on strong "Transformación Primaria de Productos Agrícolas" at bounding box center [47, 161] width 63 height 4
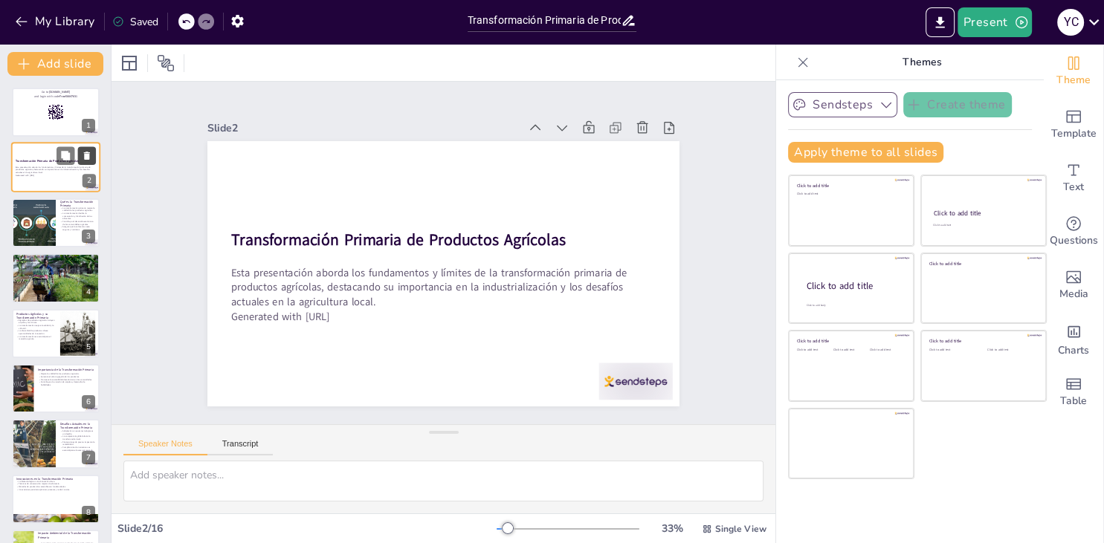
click at [84, 153] on icon at bounding box center [87, 156] width 10 height 10
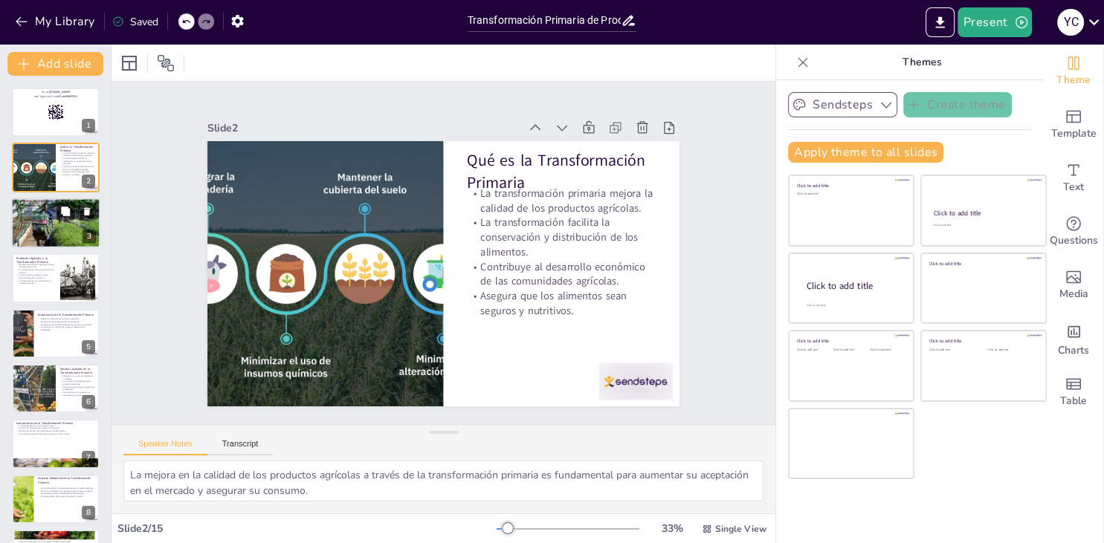
click at [56, 230] on div at bounding box center [55, 222] width 89 height 65
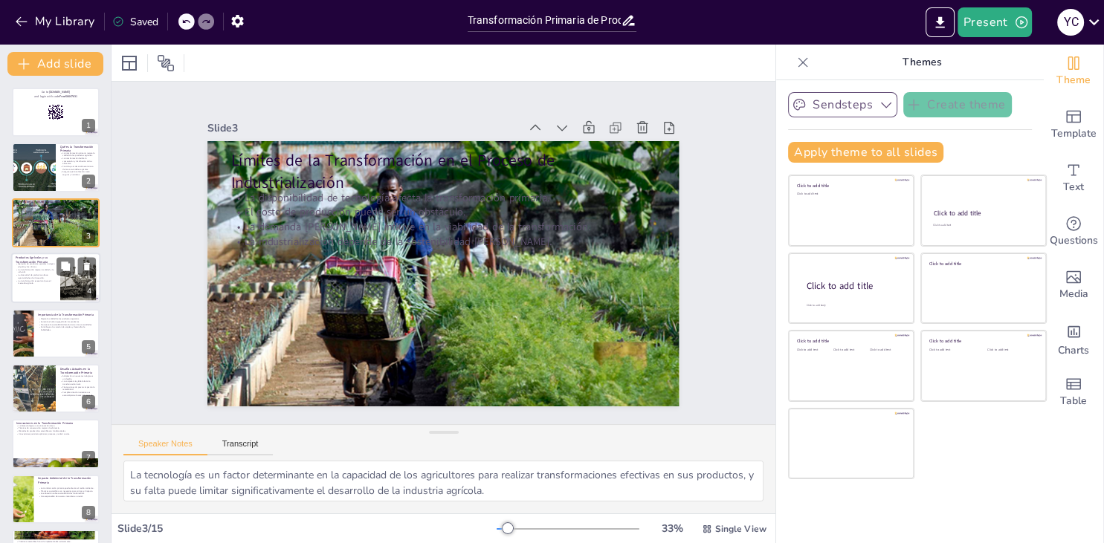
click at [52, 259] on p "Productos Agrícolas y su Transformación Primaria" at bounding box center [36, 260] width 40 height 8
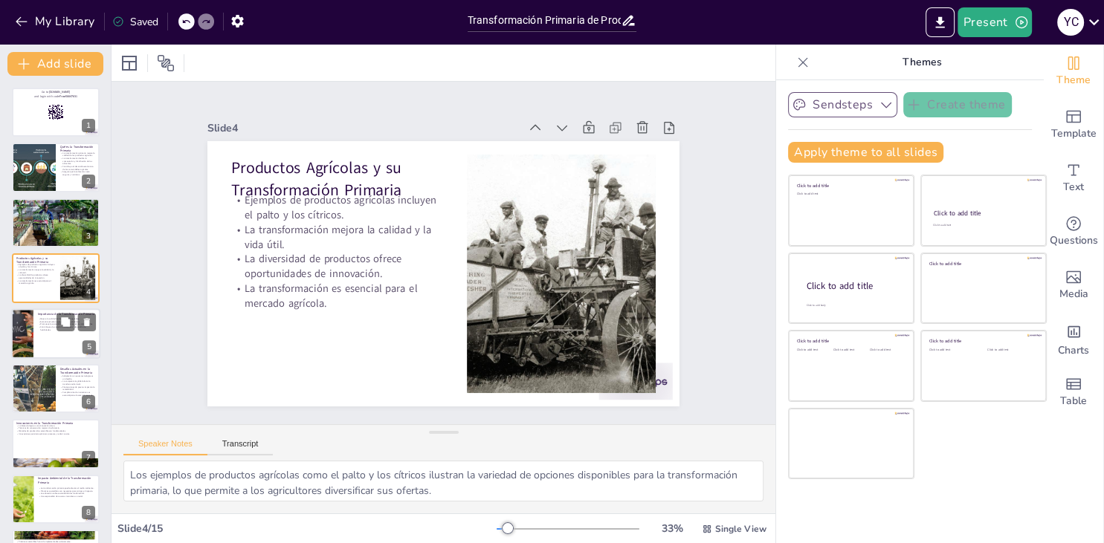
click at [48, 320] on div "Mejora la calidad de los productos agrícolas. Aumenta el valor agregado de los …" at bounding box center [67, 324] width 58 height 14
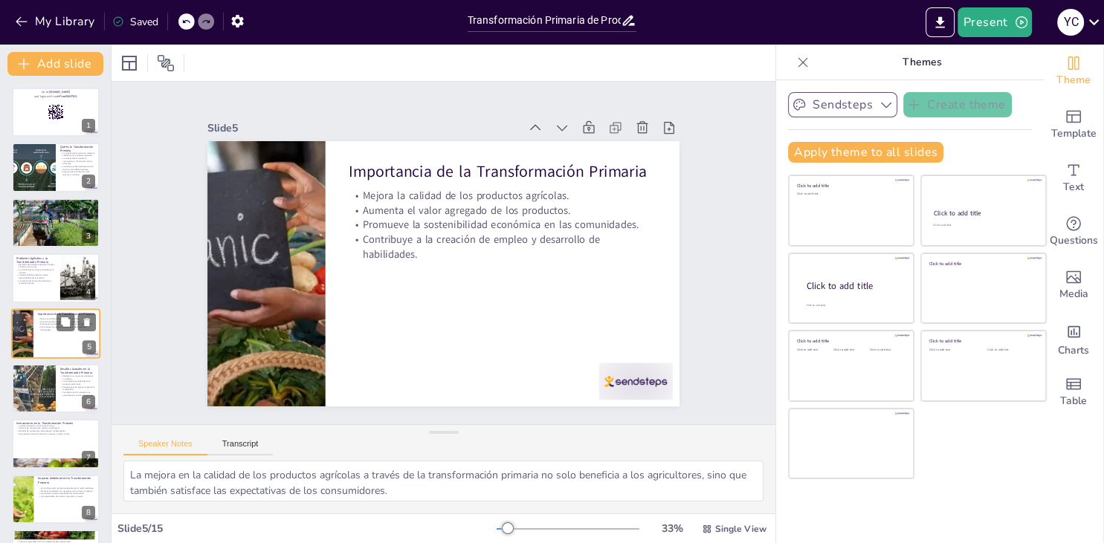
scroll to position [24, 0]
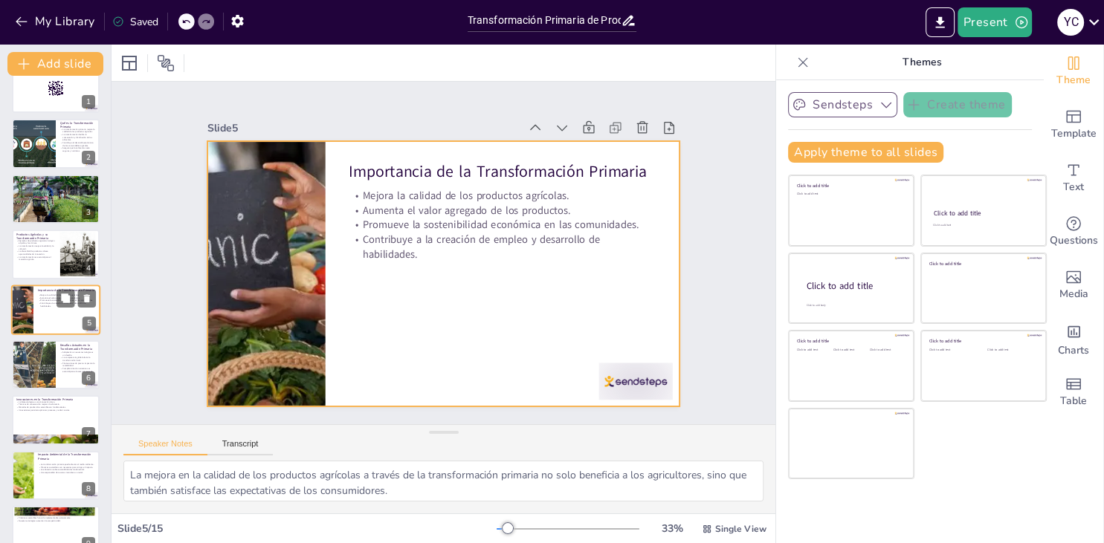
click at [45, 326] on div at bounding box center [55, 310] width 89 height 51
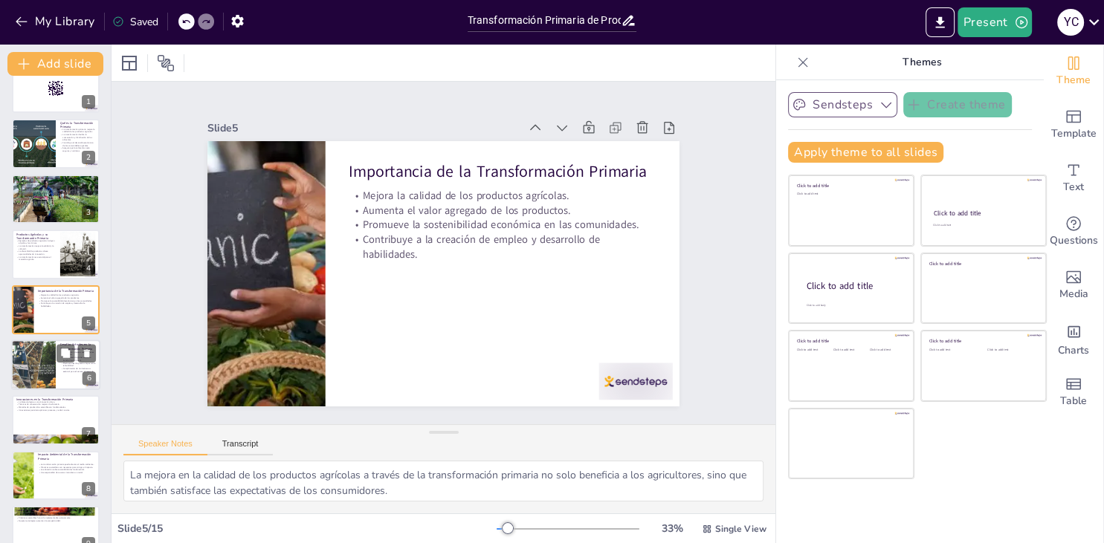
click at [46, 348] on div at bounding box center [33, 365] width 45 height 56
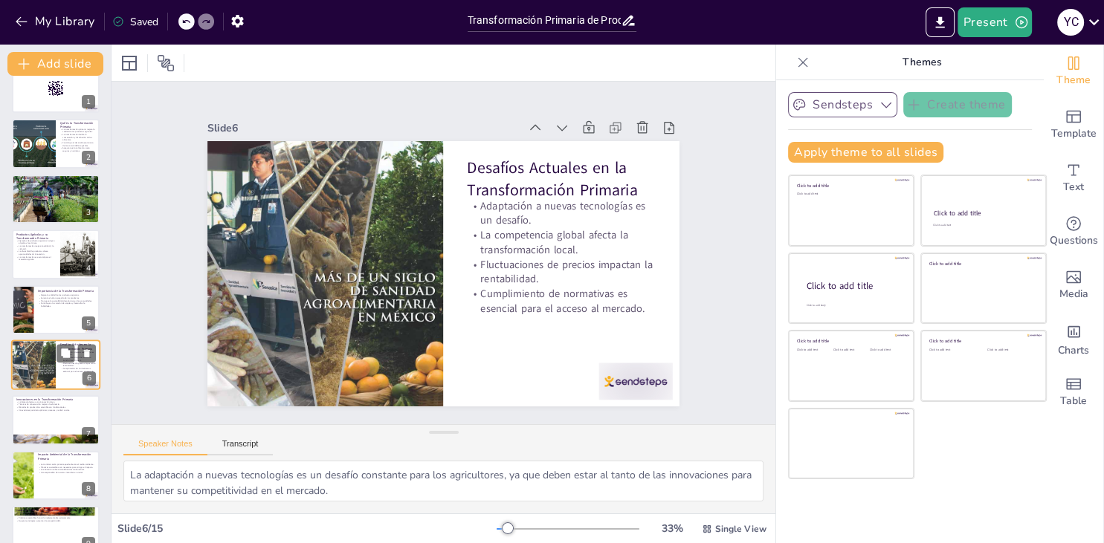
scroll to position [79, 0]
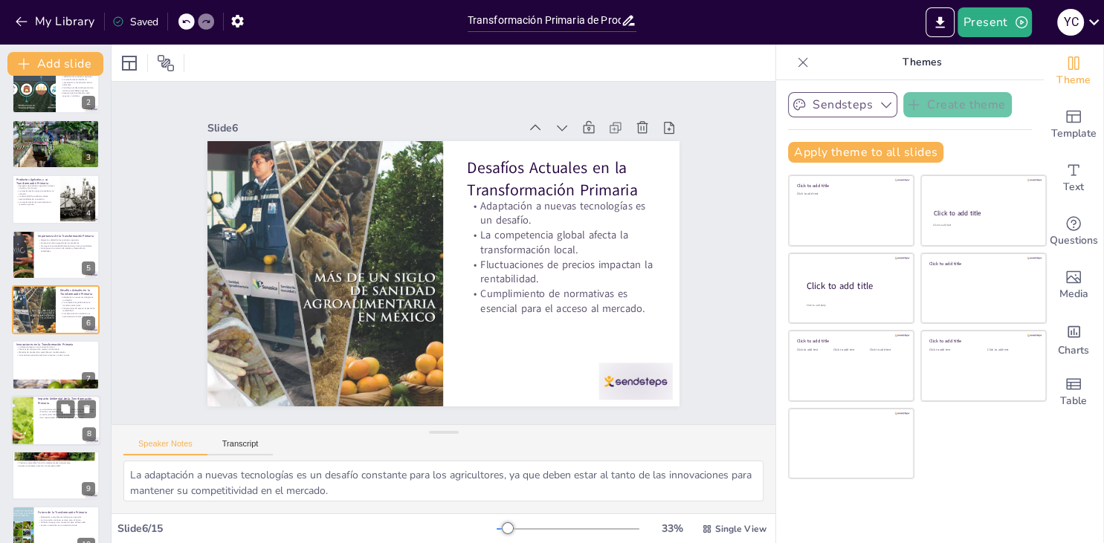
click at [43, 401] on p "Impacto Ambiental de la Transformación Primaria" at bounding box center [67, 401] width 58 height 8
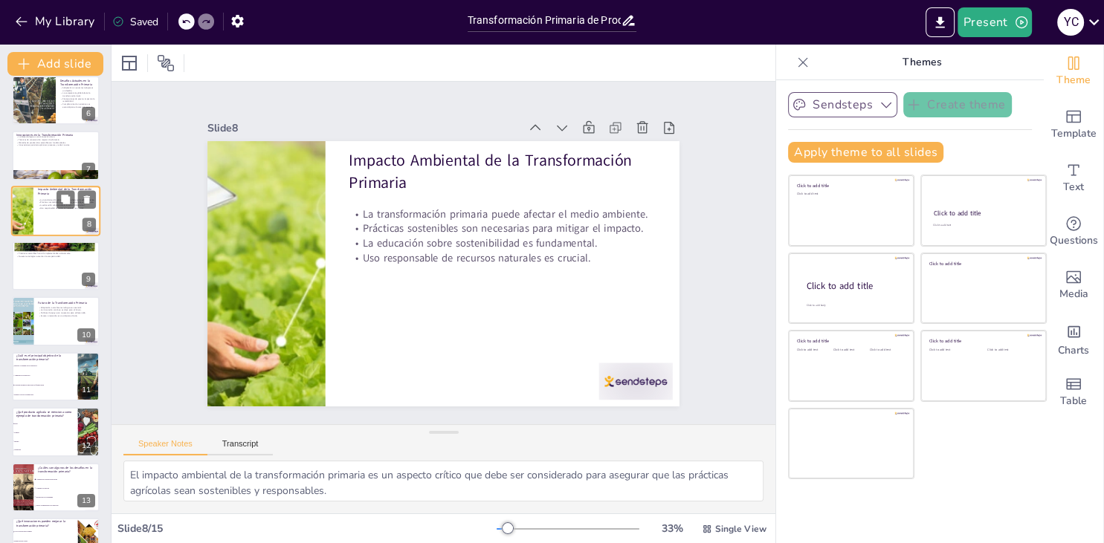
scroll to position [288, 0]
click at [43, 401] on div "Go to [DOMAIN_NAME] and login with code Free56647631 1 Qué es la Transformación…" at bounding box center [55, 211] width 111 height 824
click at [44, 395] on li "Reducir costos de producción" at bounding box center [44, 395] width 67 height 10
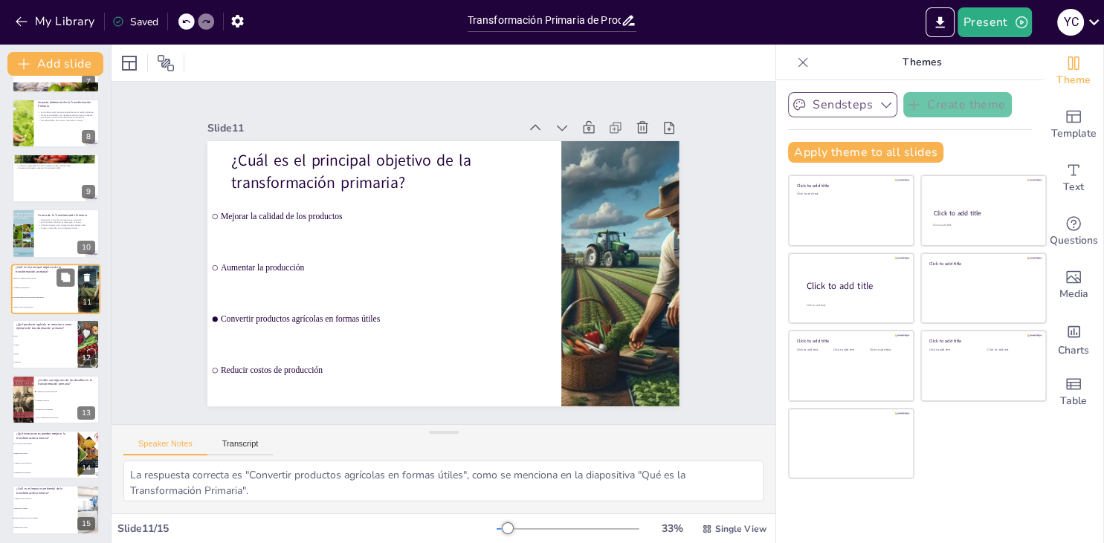
scroll to position [379, 0]
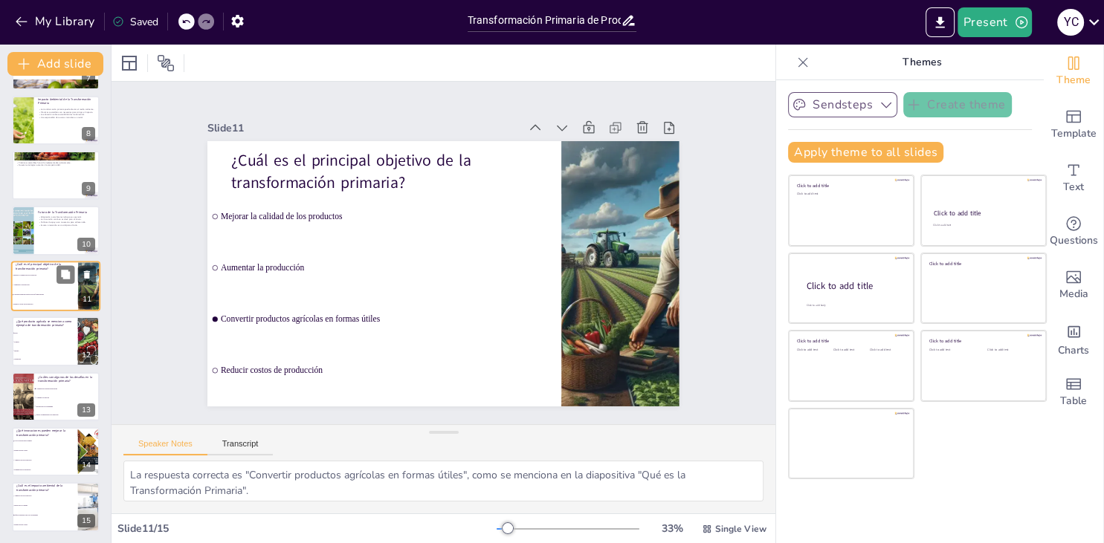
click at [44, 395] on li "Aumento de precios" at bounding box center [67, 397] width 66 height 8
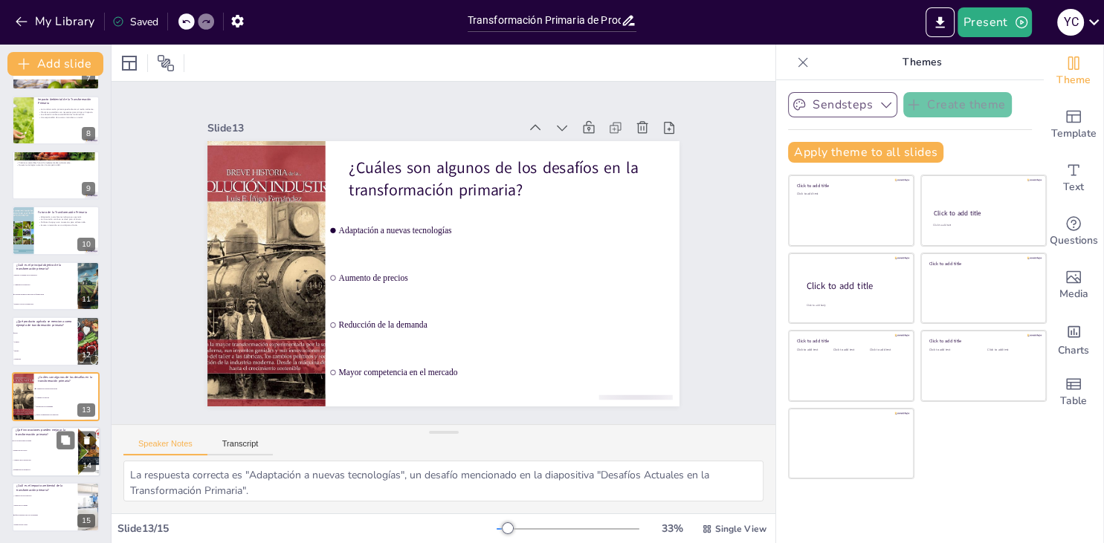
click at [46, 456] on ul "Uso de tecnología de punta Reducción de costos Aumento de la producción Elimina…" at bounding box center [44, 455] width 67 height 39
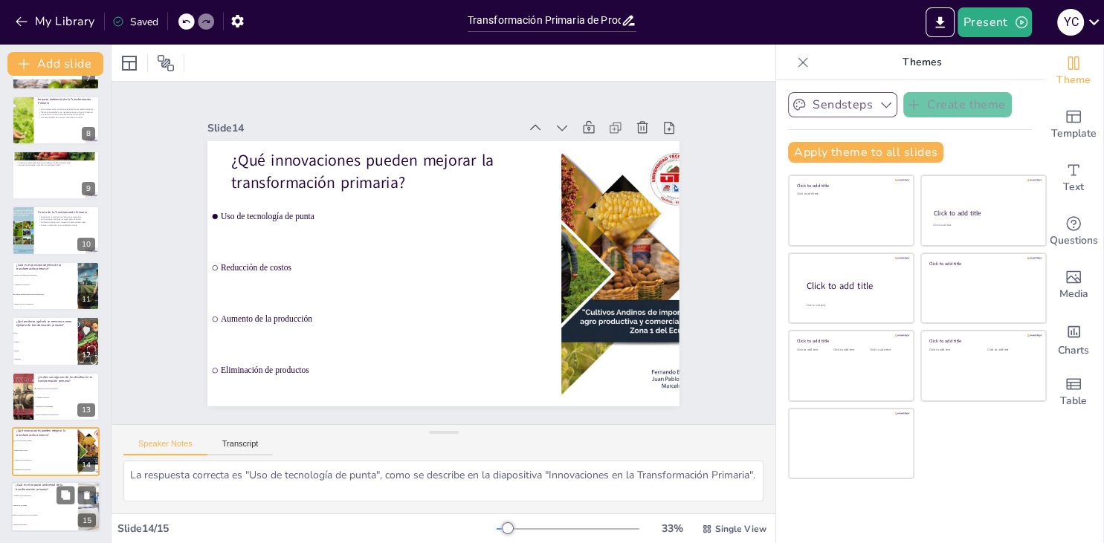
click at [45, 494] on li "Aumento de la producción" at bounding box center [44, 497] width 67 height 10
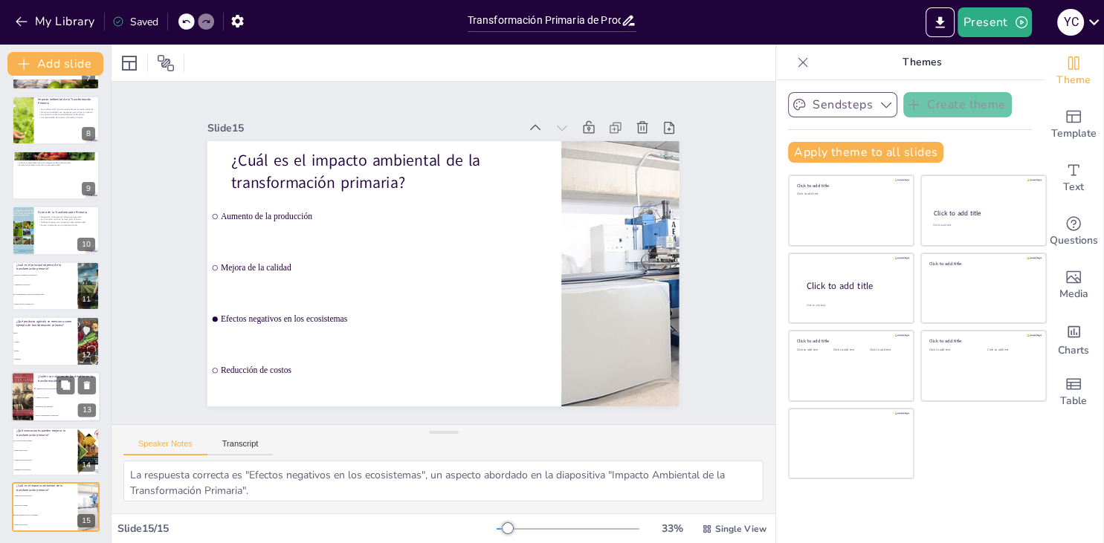
click at [44, 387] on li "Adaptación a nuevas tecnologías" at bounding box center [66, 388] width 67 height 9
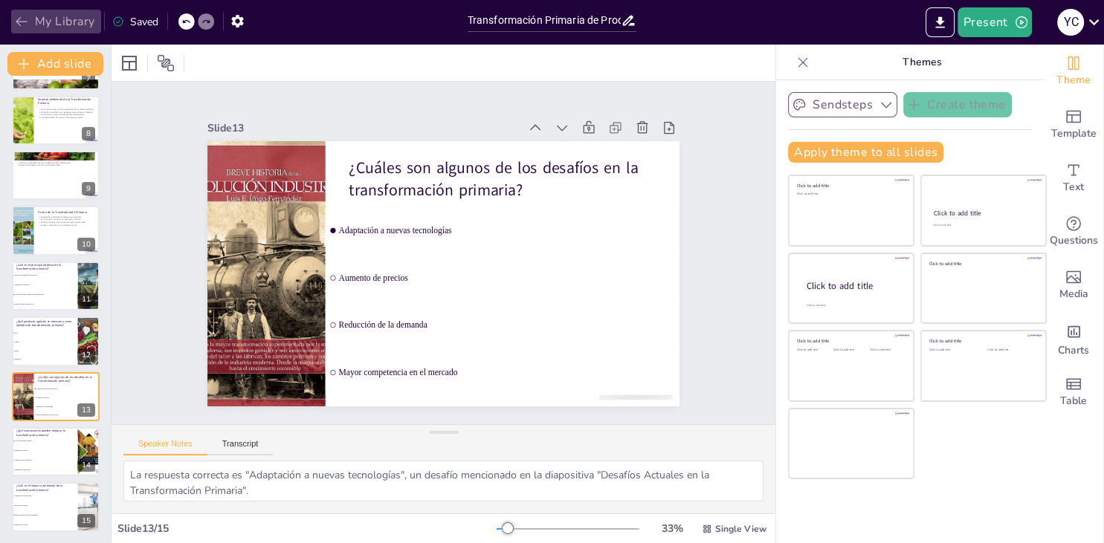
click at [16, 19] on icon "button" at bounding box center [21, 21] width 15 height 15
